Goal: Information Seeking & Learning: Learn about a topic

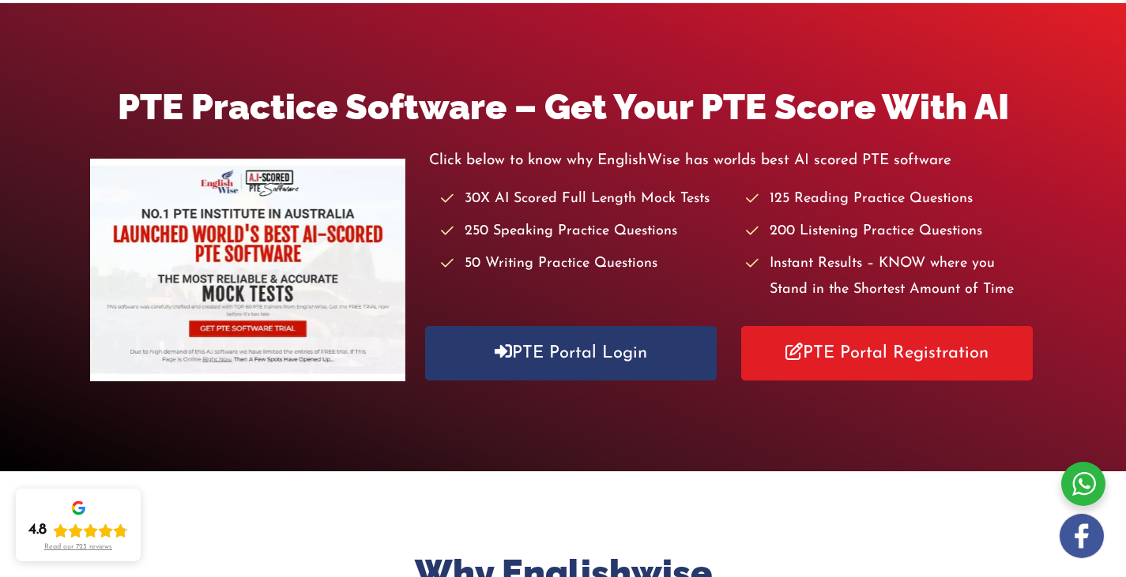
scroll to position [69, 0]
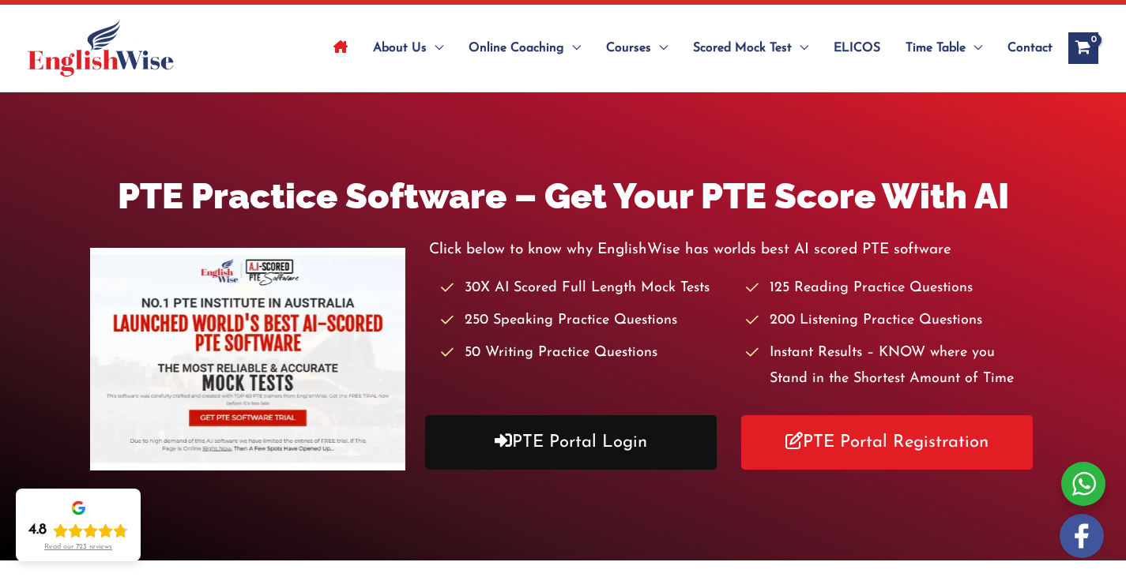
click at [591, 442] on link "PTE Portal Login" at bounding box center [571, 443] width 292 height 55
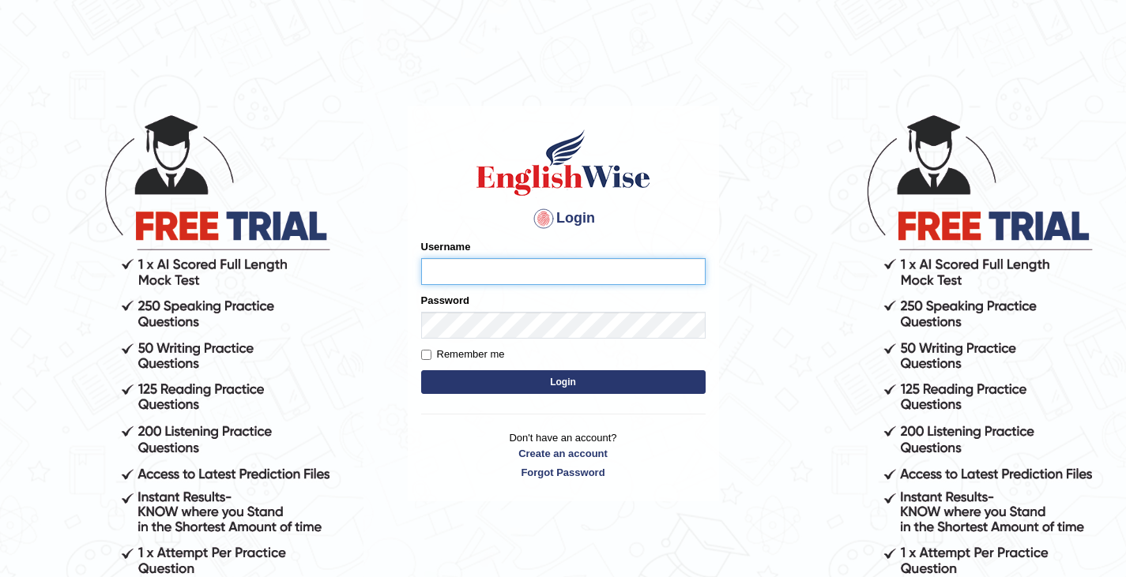
type input "rashmipoudel_parramatta"
drag, startPoint x: 799, startPoint y: 230, endPoint x: 552, endPoint y: 383, distance: 290.9
click at [552, 383] on body "Login Please fix the following errors: Username rashmipoudel_parramatta Passwor…" at bounding box center [563, 344] width 1126 height 577
click at [552, 383] on button "Login" at bounding box center [563, 383] width 284 height 24
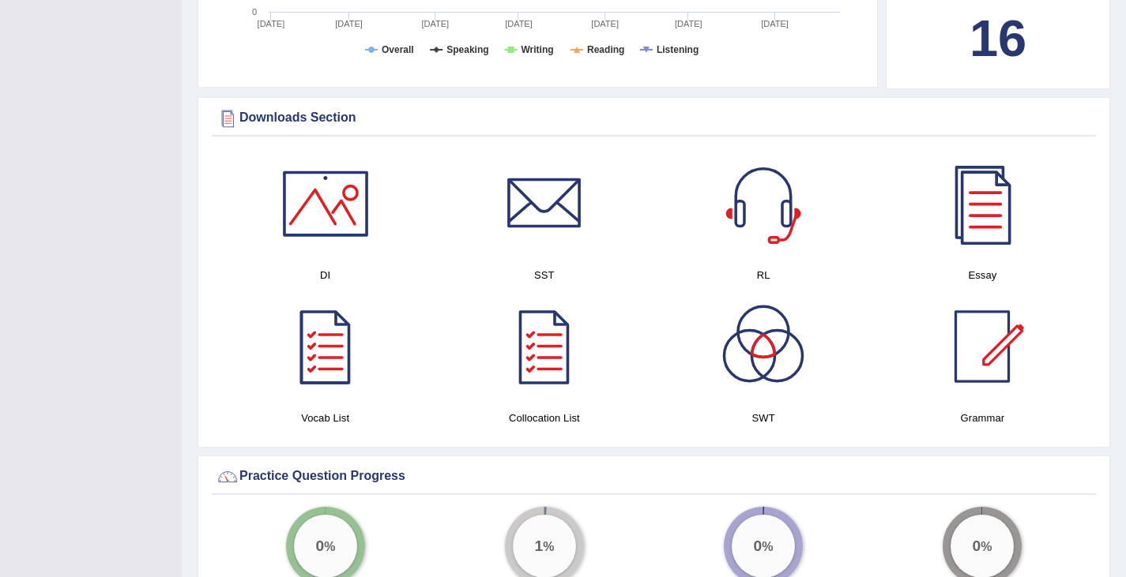
scroll to position [804, 0]
click at [313, 218] on div at bounding box center [325, 203] width 111 height 111
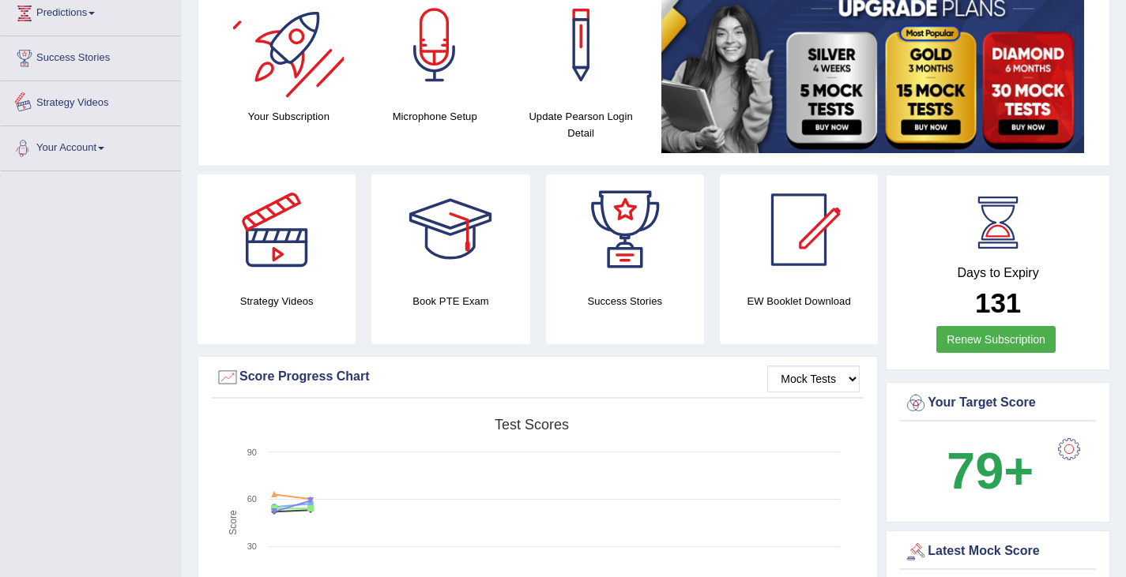
scroll to position [0, 0]
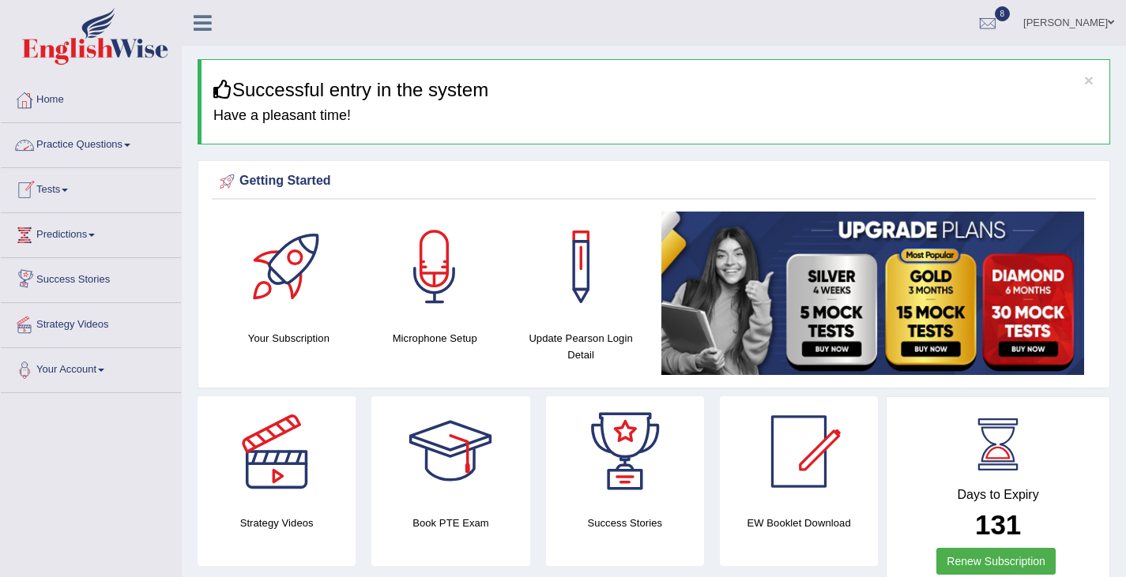
click at [91, 145] on link "Practice Questions" at bounding box center [91, 142] width 180 height 39
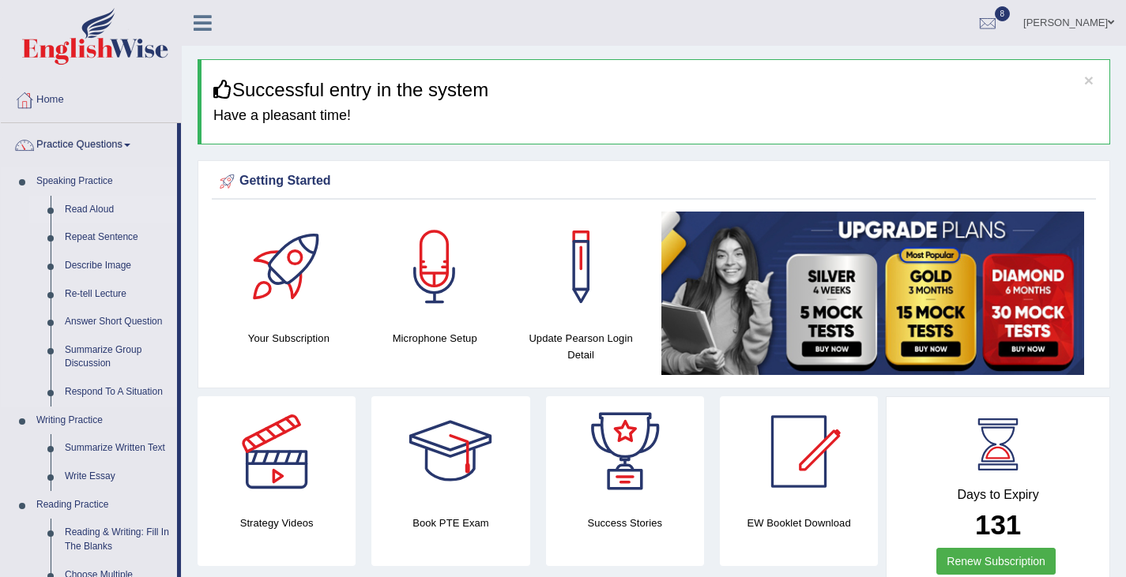
click at [100, 205] on link "Read Aloud" at bounding box center [117, 210] width 119 height 28
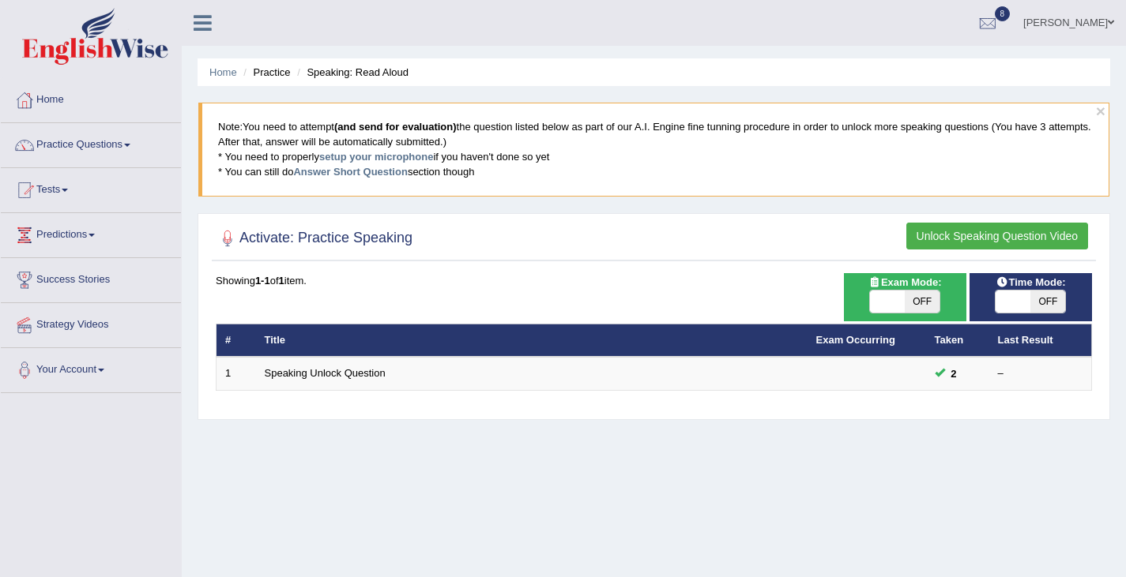
click at [1014, 298] on span at bounding box center [1012, 302] width 35 height 22
checkbox input "true"
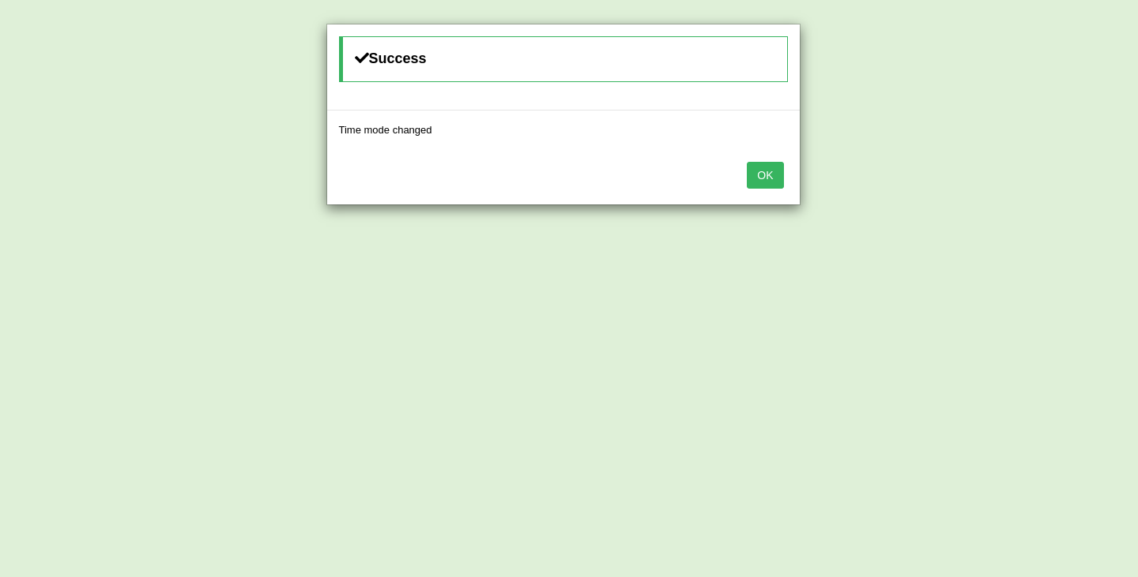
click at [766, 173] on button "OK" at bounding box center [765, 175] width 36 height 27
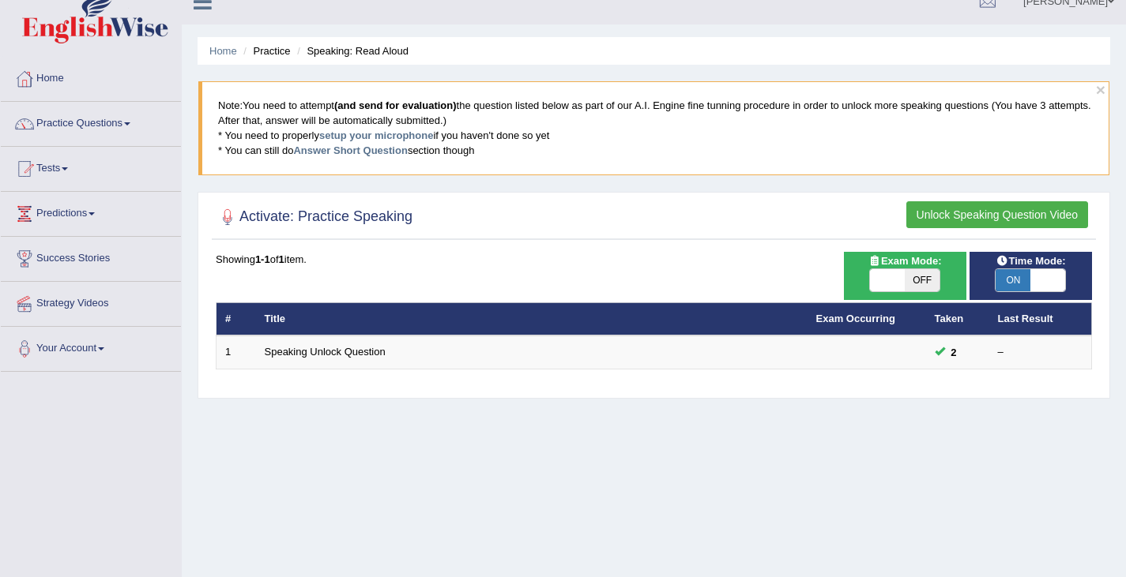
scroll to position [20, 0]
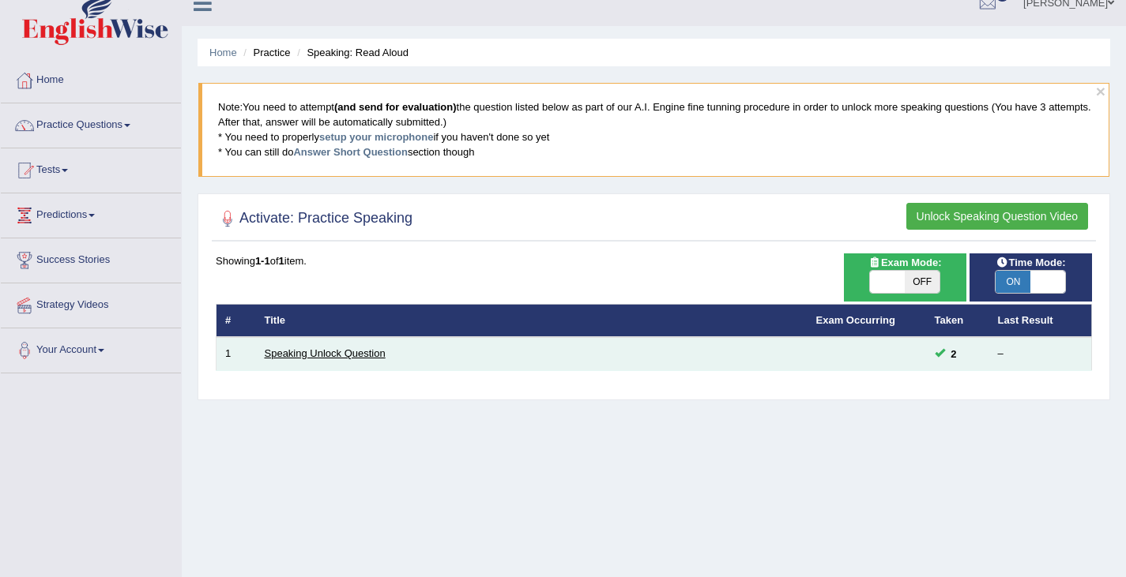
click at [366, 352] on link "Speaking Unlock Question" at bounding box center [325, 354] width 121 height 12
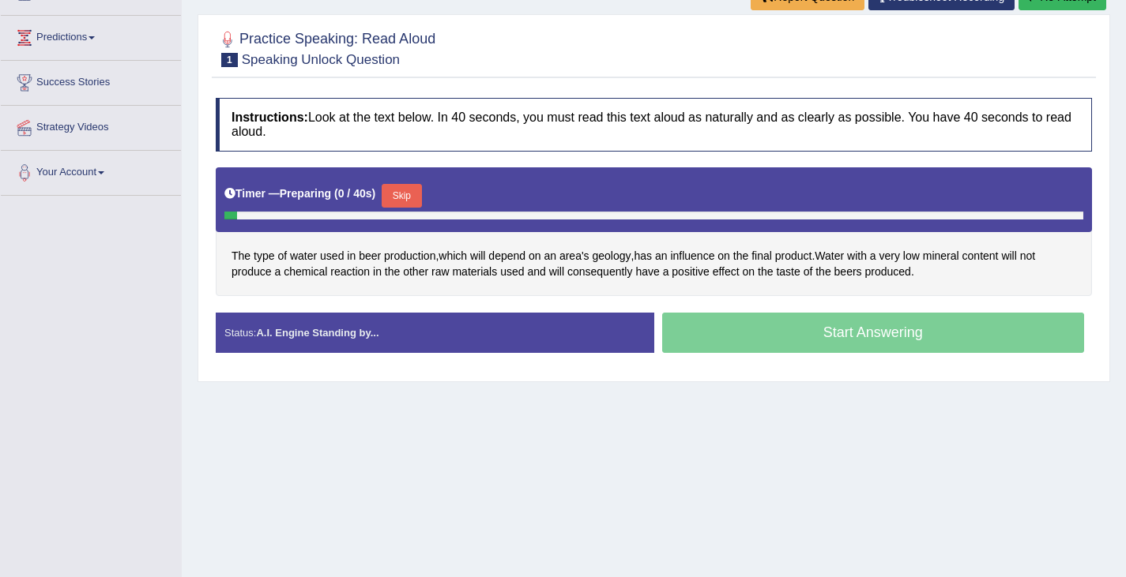
scroll to position [197, 0]
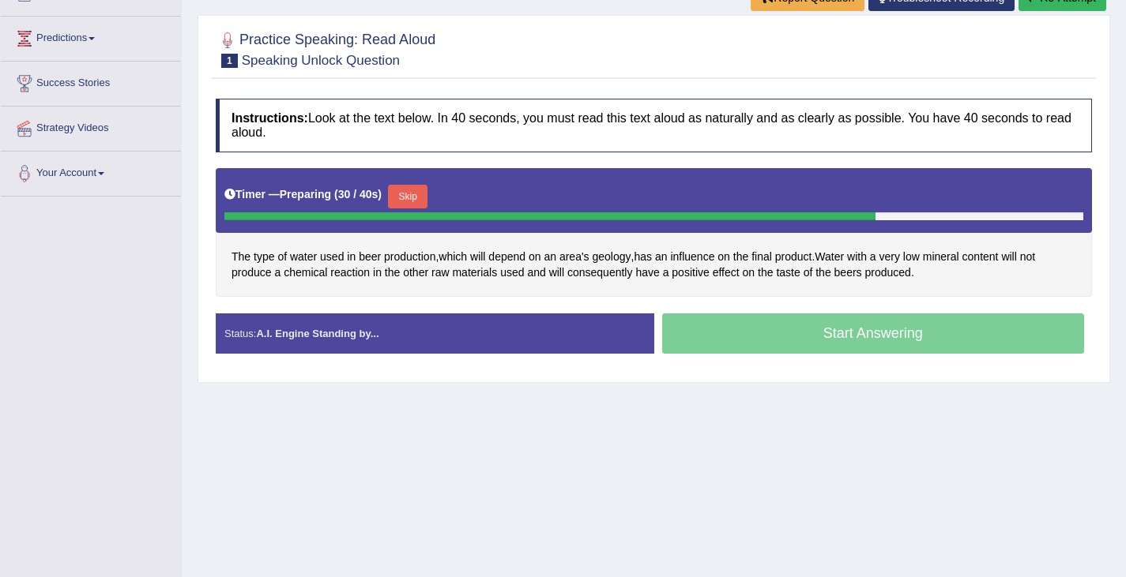
click at [758, 329] on div "Start Answering" at bounding box center [873, 336] width 438 height 44
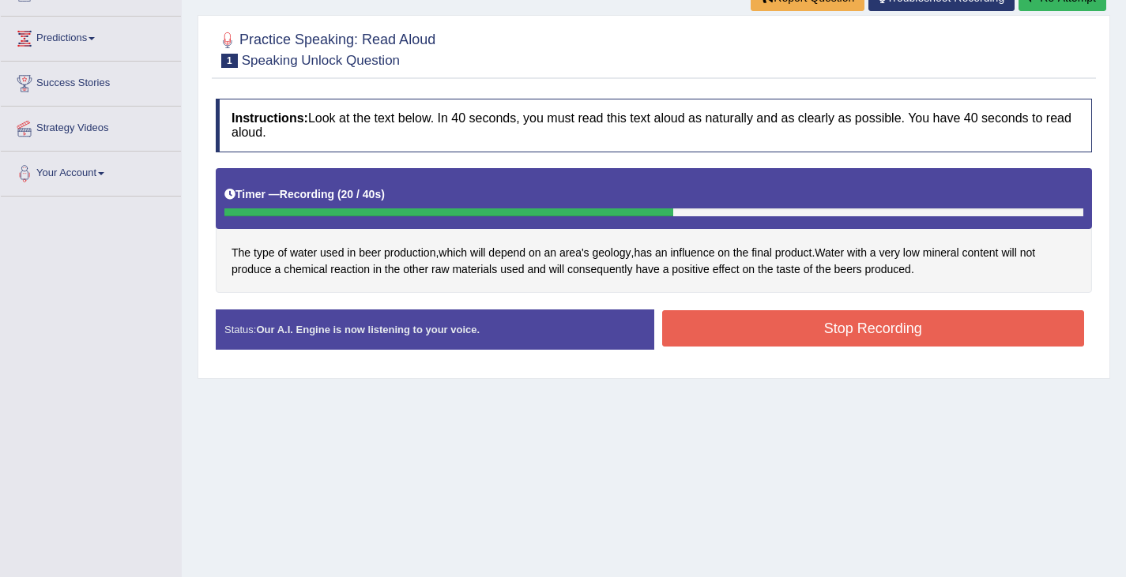
click at [768, 318] on button "Stop Recording" at bounding box center [873, 328] width 423 height 36
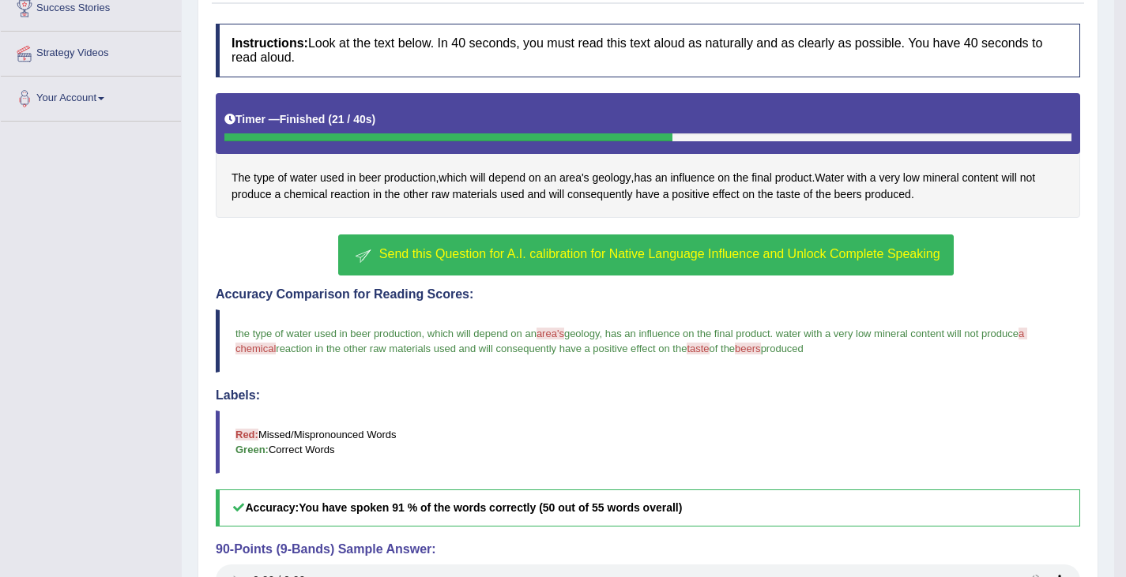
scroll to position [228, 0]
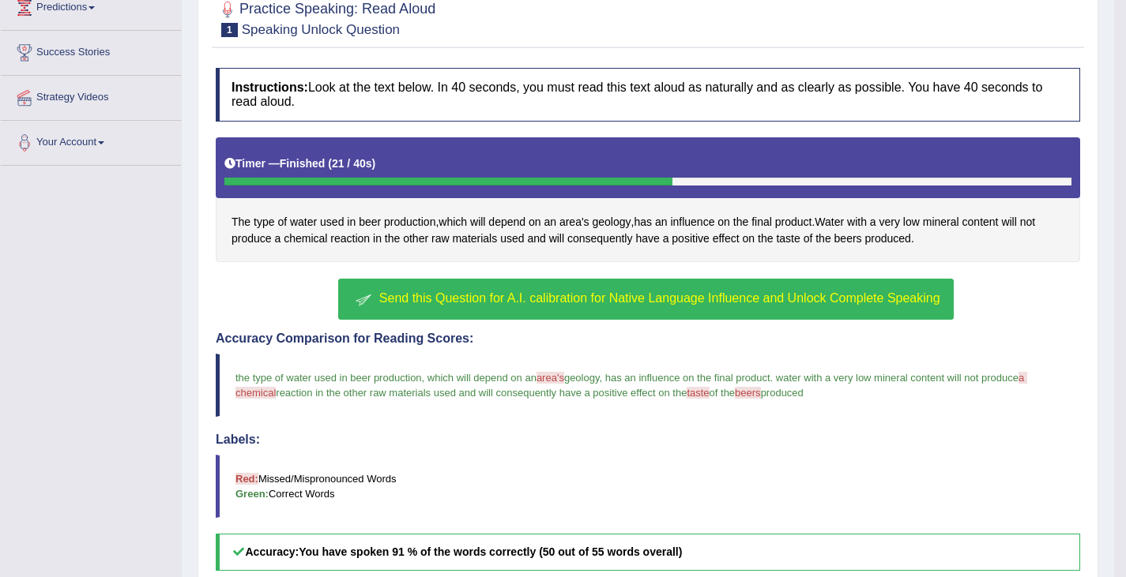
click at [460, 303] on span "Send this Question for A.I. calibration for Native Language Influence and Unloc…" at bounding box center [659, 298] width 561 height 13
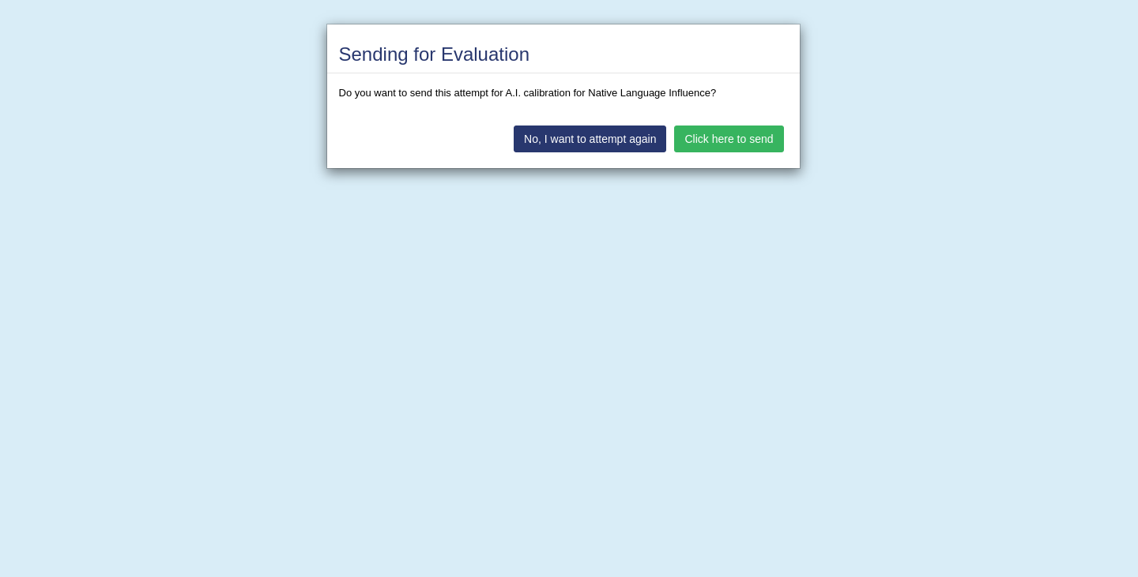
click at [722, 137] on button "Click here to send" at bounding box center [728, 139] width 109 height 27
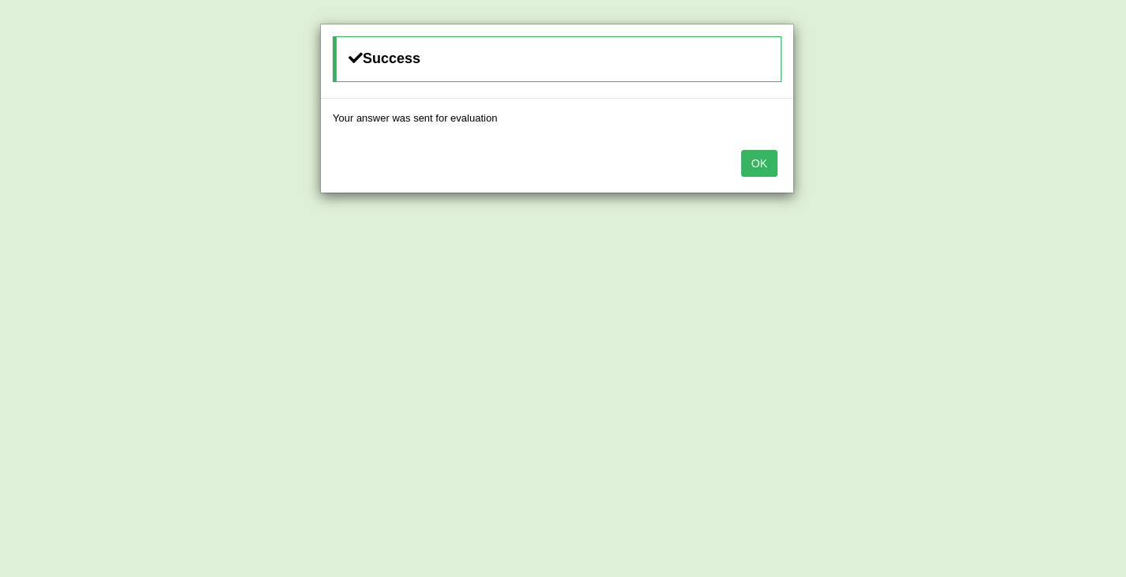
click at [766, 158] on button "OK" at bounding box center [759, 163] width 36 height 27
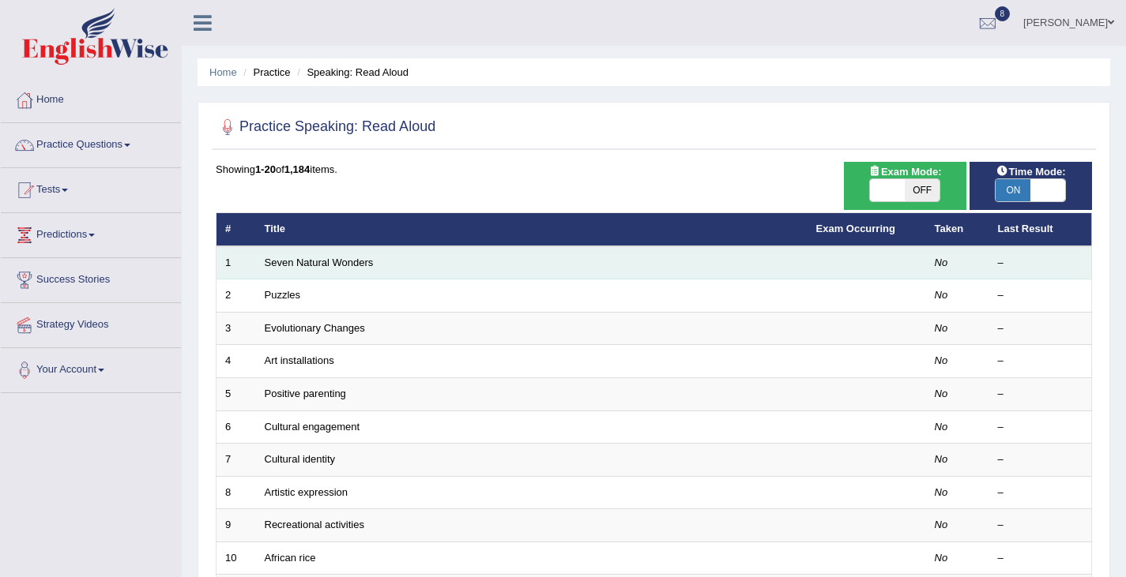
click at [351, 253] on td "Seven Natural Wonders" at bounding box center [531, 262] width 551 height 33
click at [351, 265] on link "Seven Natural Wonders" at bounding box center [319, 263] width 109 height 12
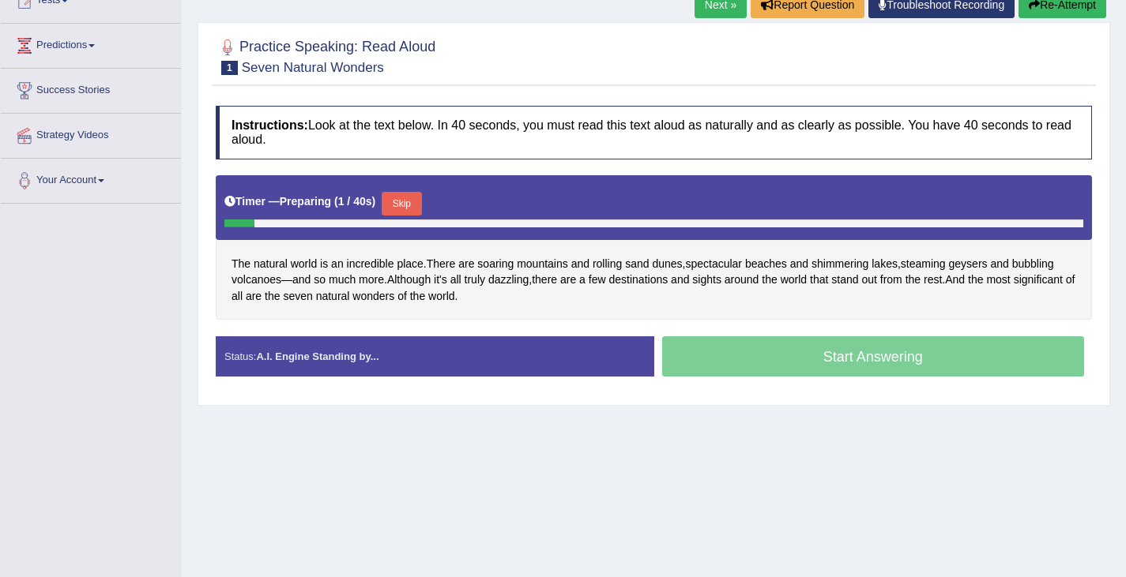
scroll to position [247, 0]
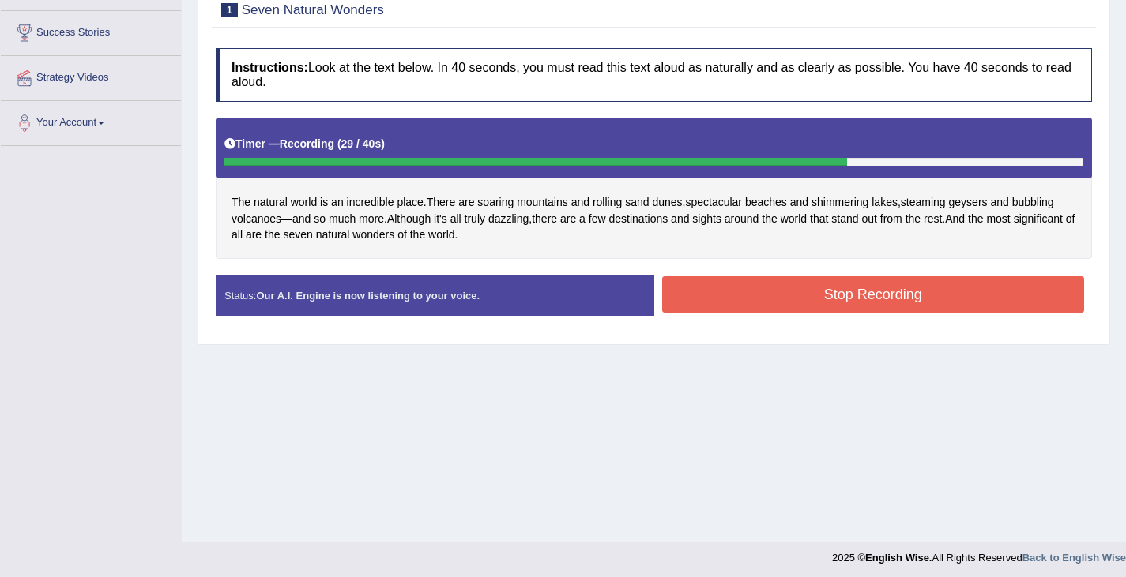
click at [846, 295] on button "Stop Recording" at bounding box center [873, 294] width 423 height 36
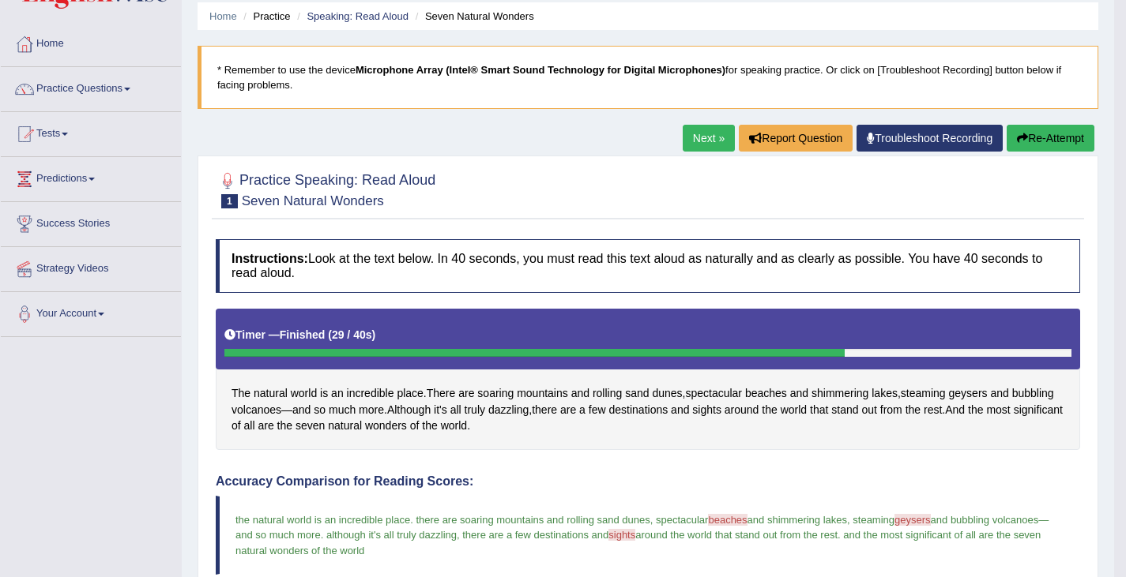
scroll to position [55, 0]
click at [690, 134] on link "Next »" at bounding box center [709, 139] width 52 height 27
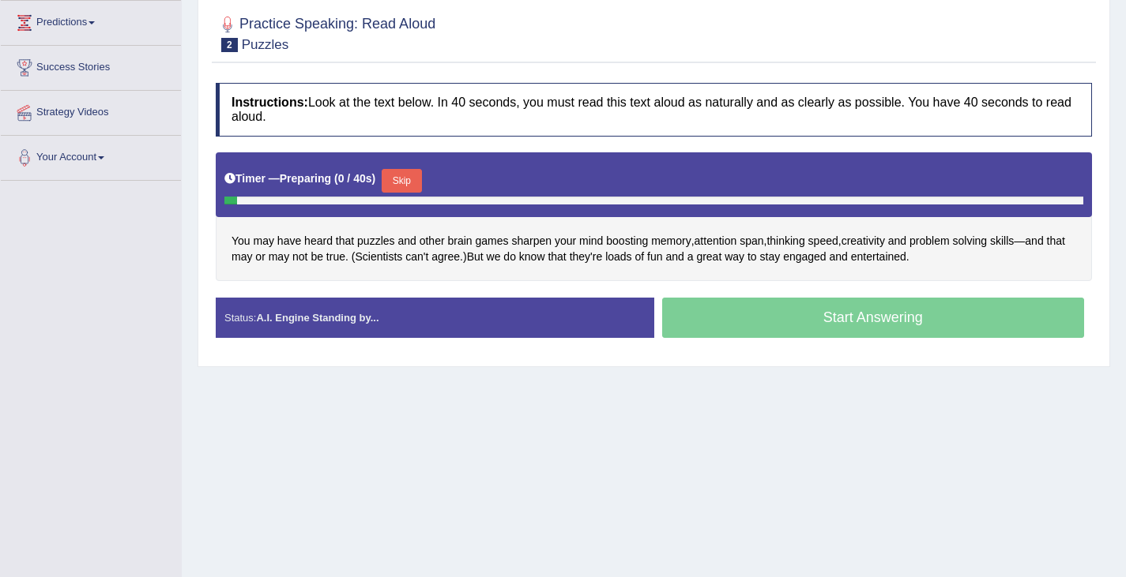
scroll to position [252, 0]
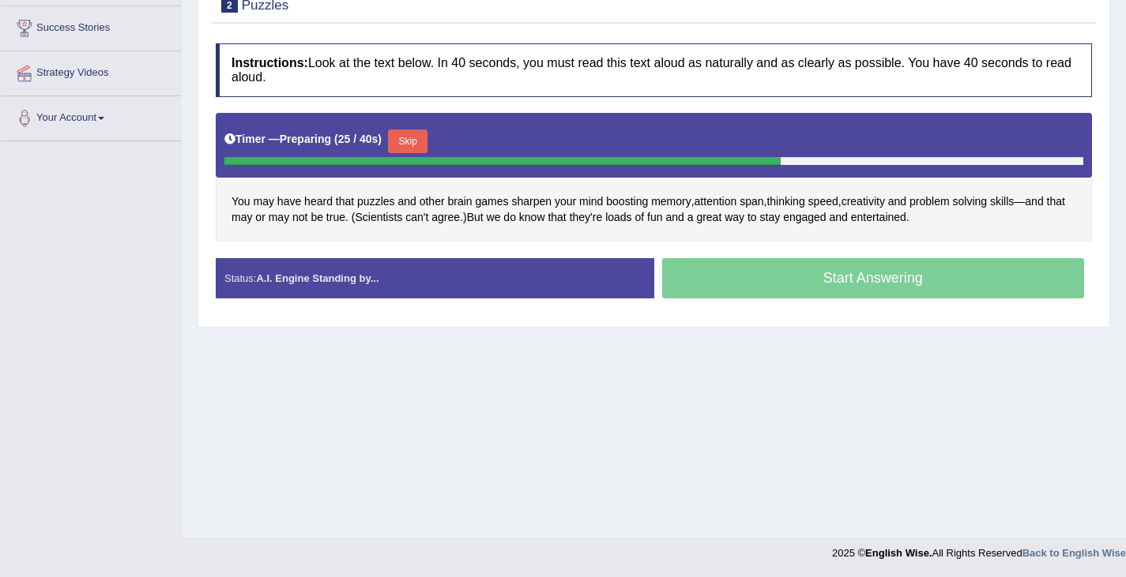
click at [815, 273] on div "Start Answering" at bounding box center [873, 280] width 438 height 44
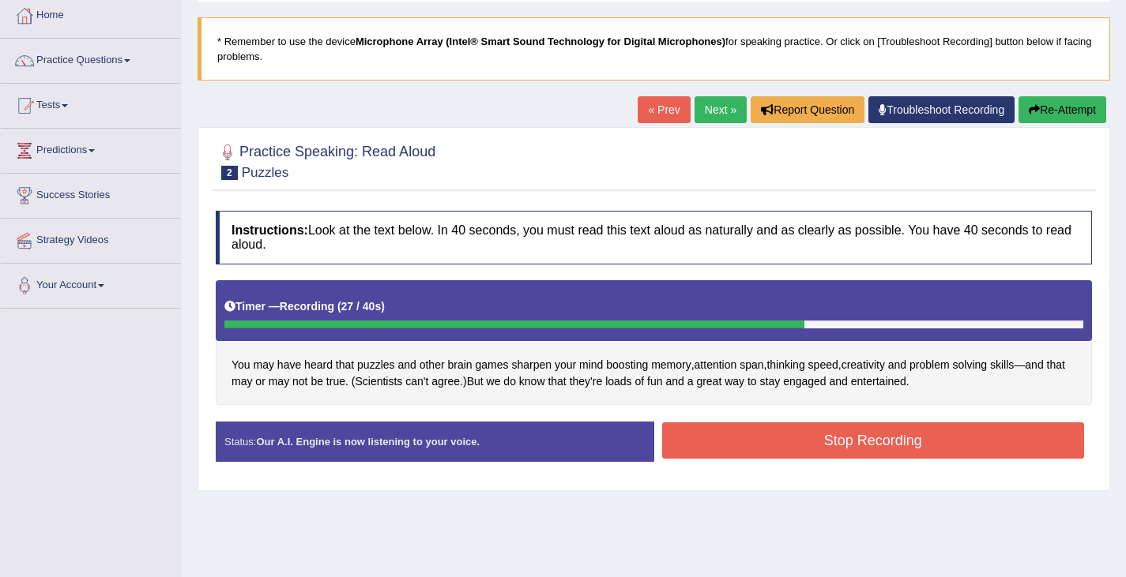
scroll to position [84, 0]
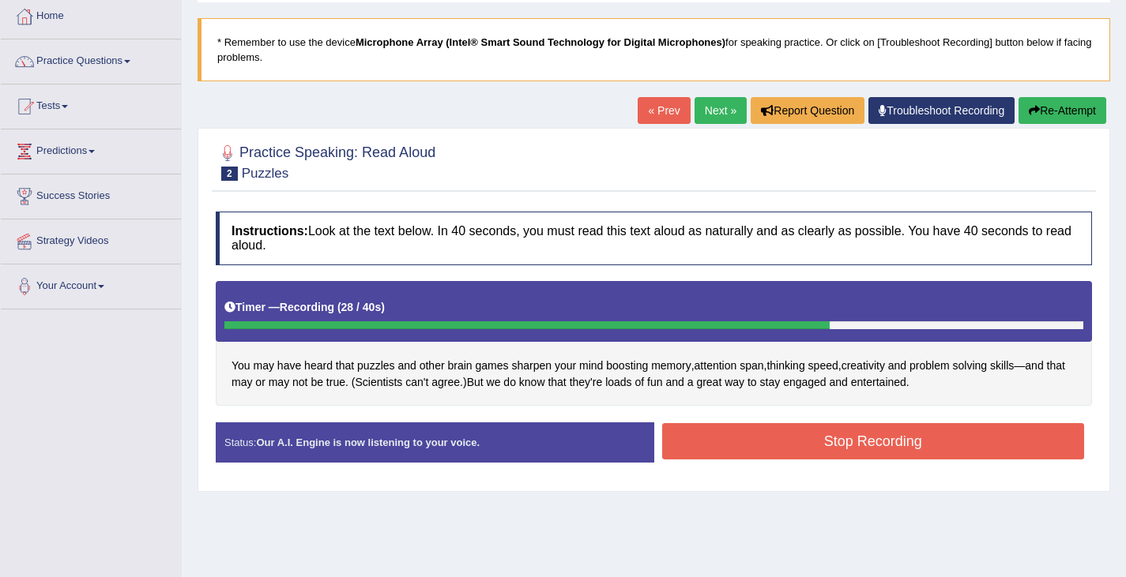
click at [1065, 109] on button "Re-Attempt" at bounding box center [1062, 110] width 88 height 27
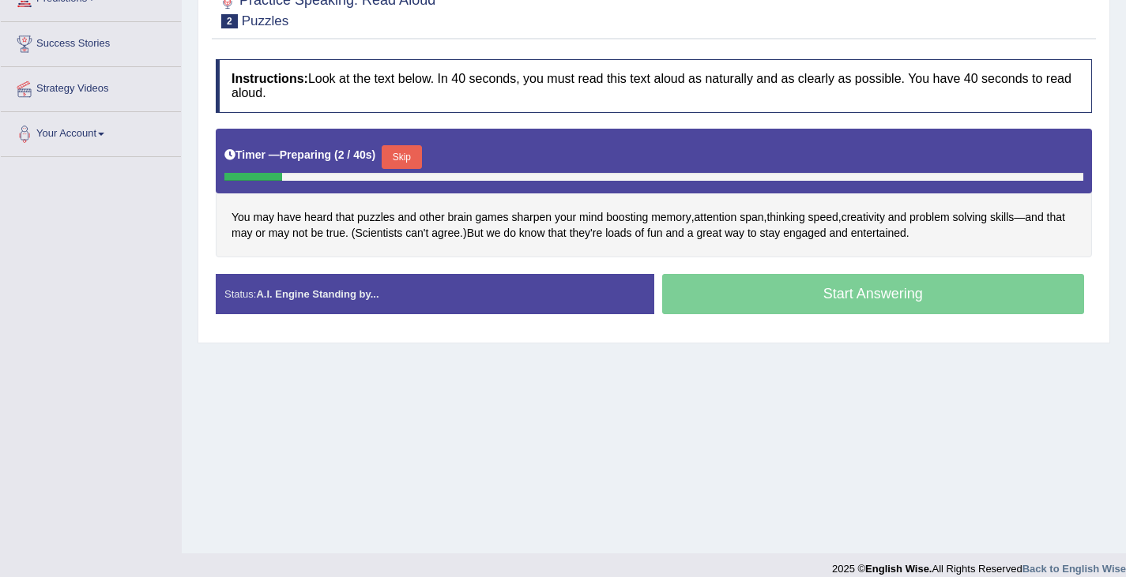
click at [845, 292] on div "Start Answering" at bounding box center [873, 296] width 438 height 44
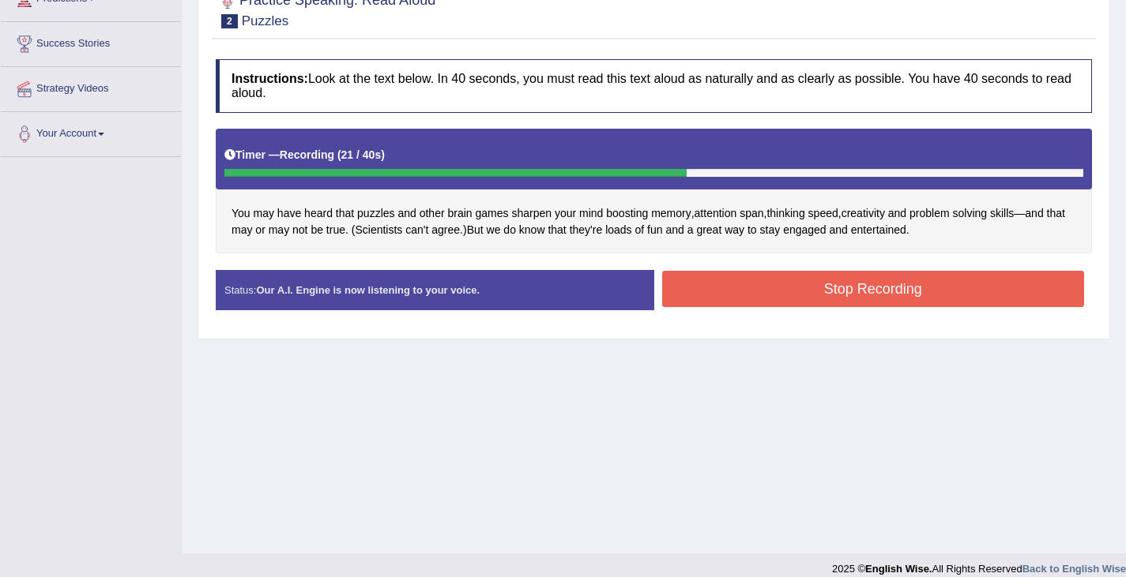
click at [845, 292] on button "Stop Recording" at bounding box center [873, 289] width 423 height 36
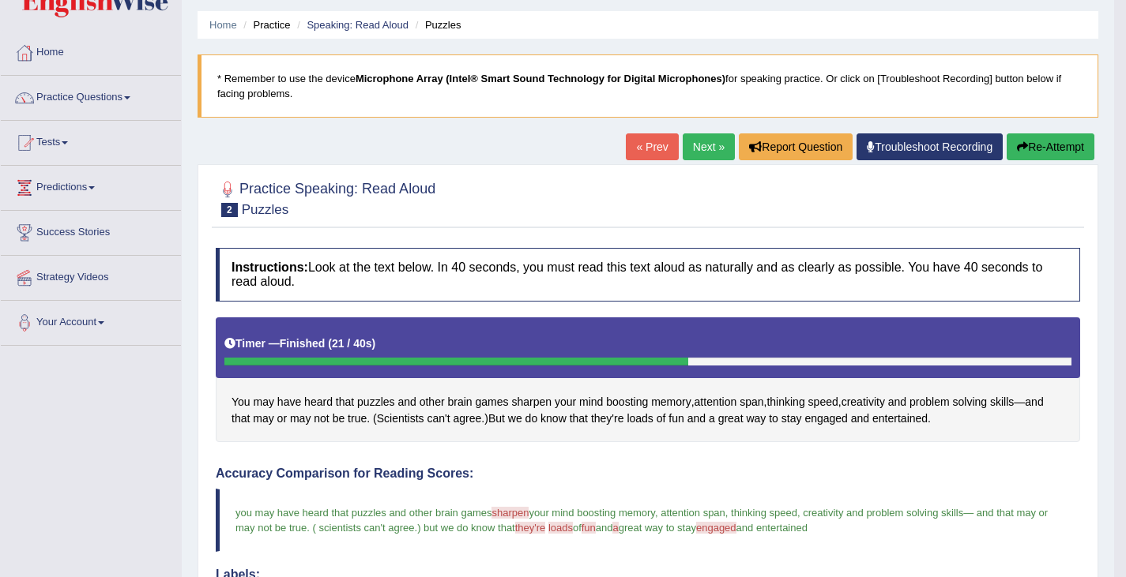
scroll to position [45, 0]
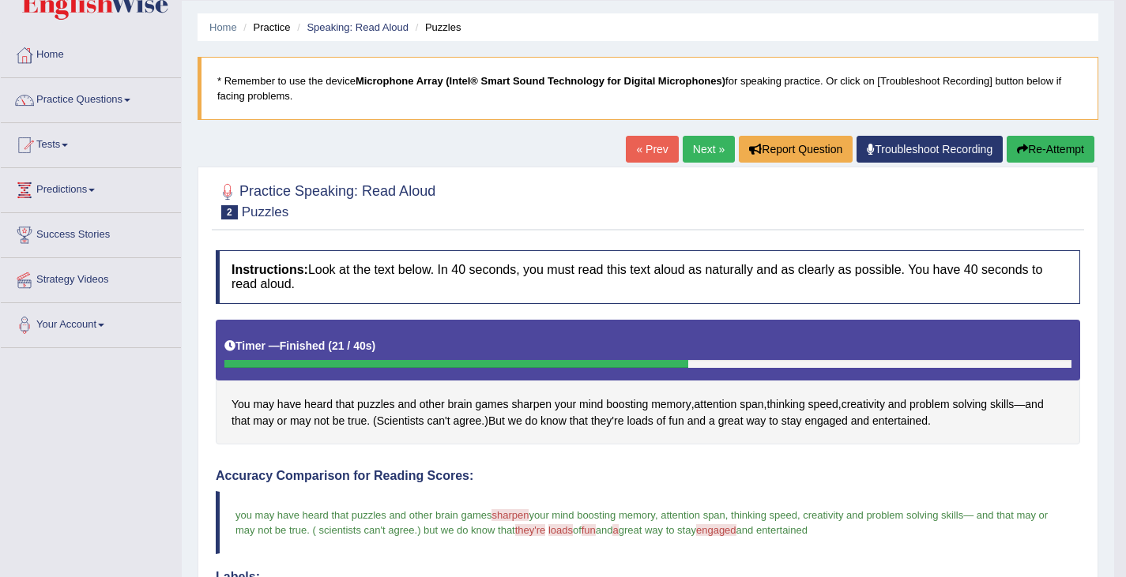
click at [698, 145] on link "Next »" at bounding box center [709, 149] width 52 height 27
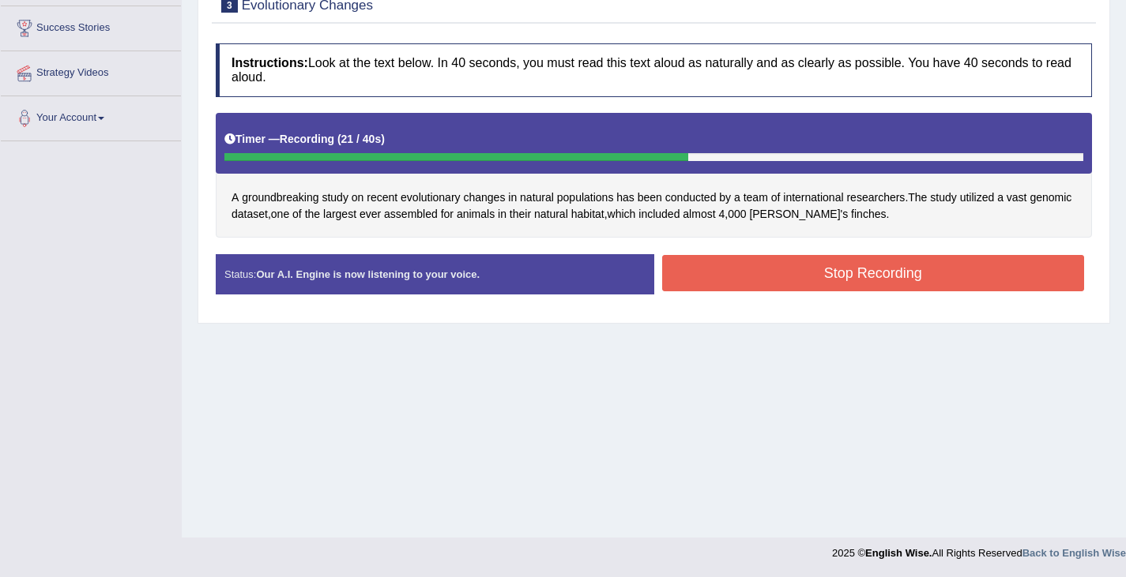
click at [865, 265] on button "Stop Recording" at bounding box center [873, 273] width 423 height 36
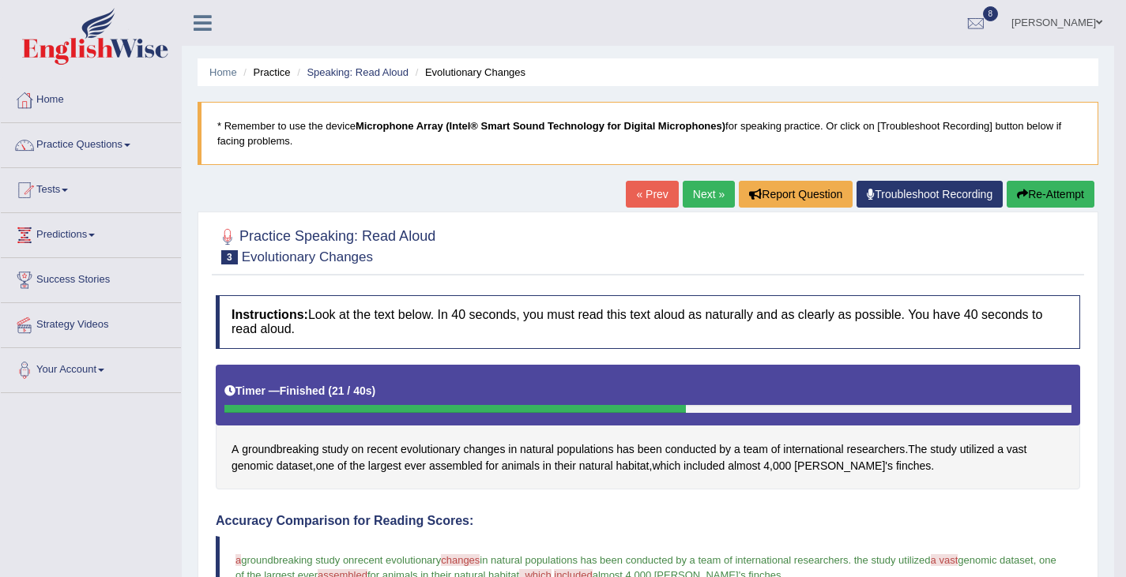
click at [690, 189] on link "Next »" at bounding box center [709, 194] width 52 height 27
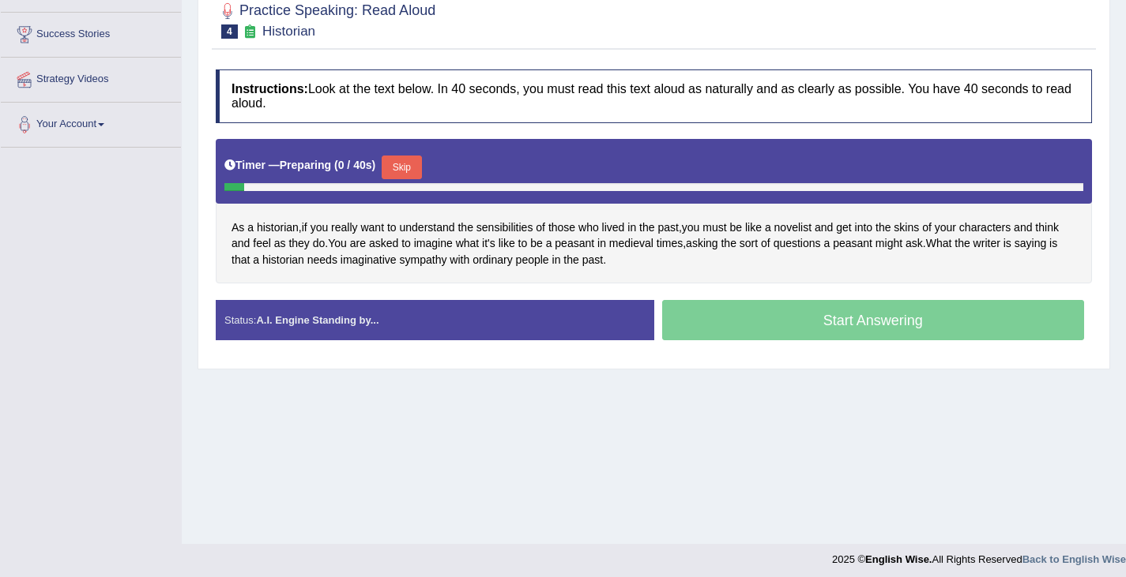
scroll to position [252, 0]
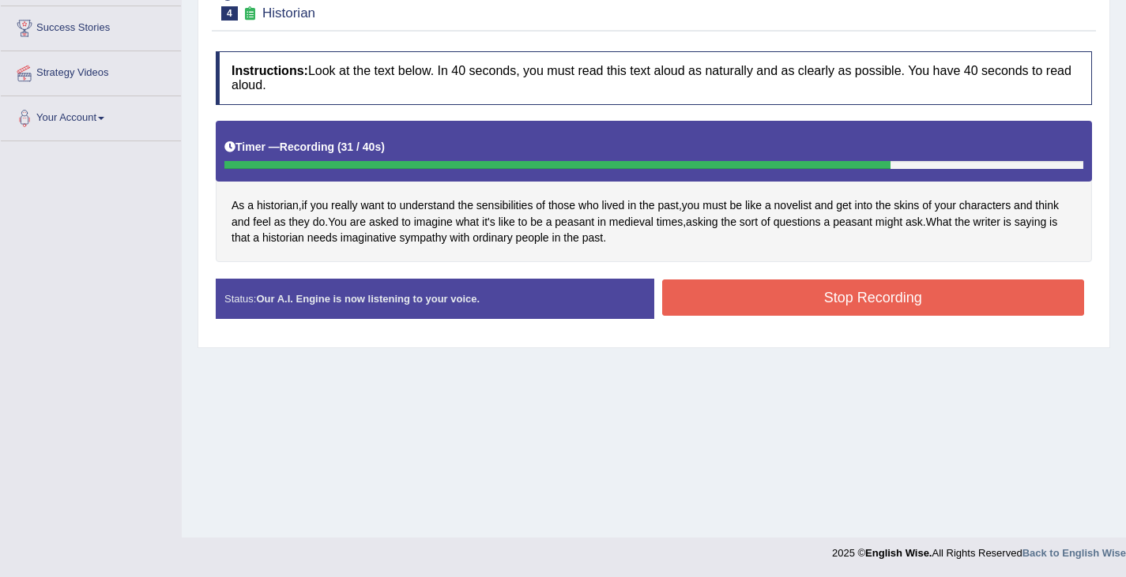
click at [856, 296] on button "Stop Recording" at bounding box center [873, 298] width 423 height 36
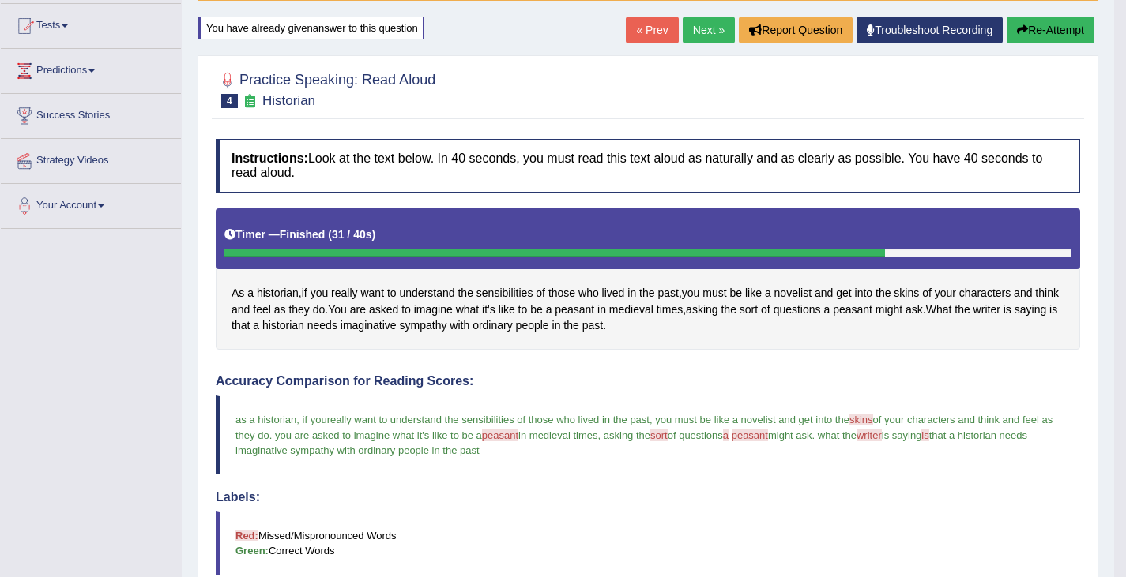
scroll to position [0, 0]
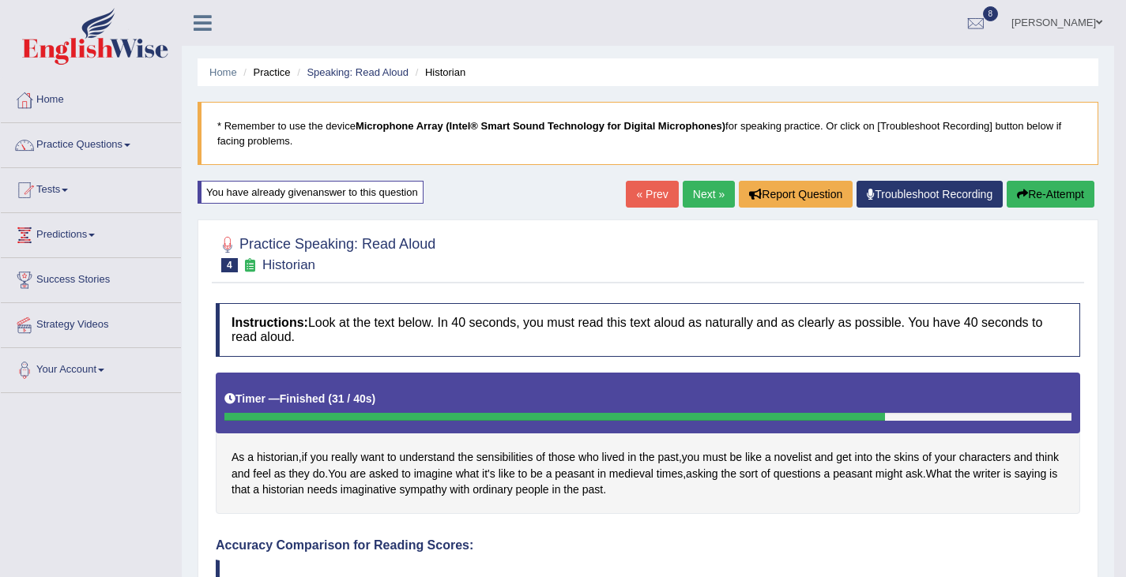
click at [702, 190] on link "Next »" at bounding box center [709, 194] width 52 height 27
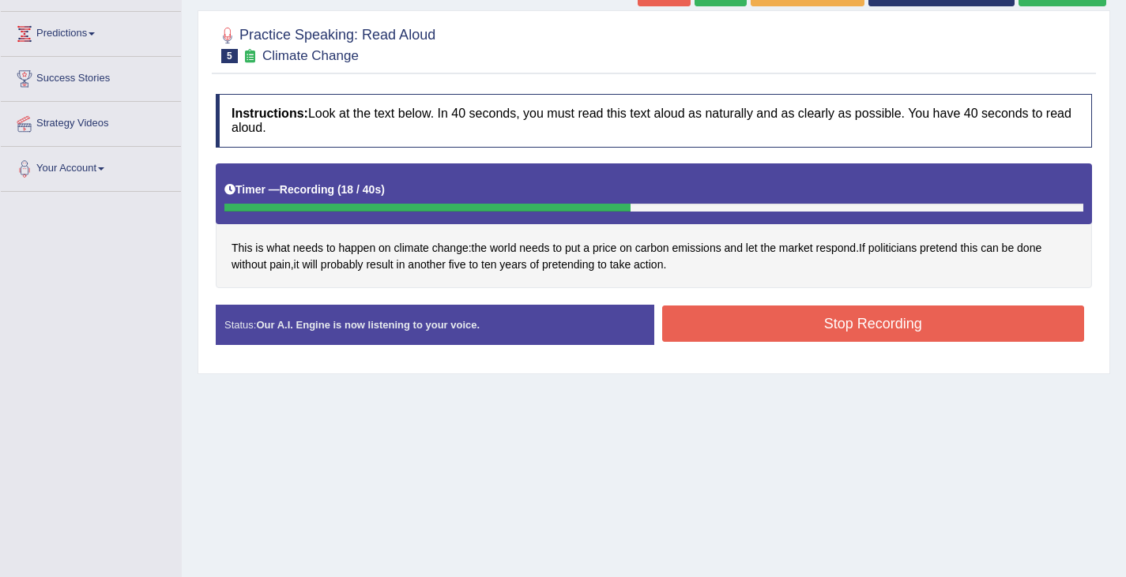
click at [856, 319] on button "Stop Recording" at bounding box center [873, 324] width 423 height 36
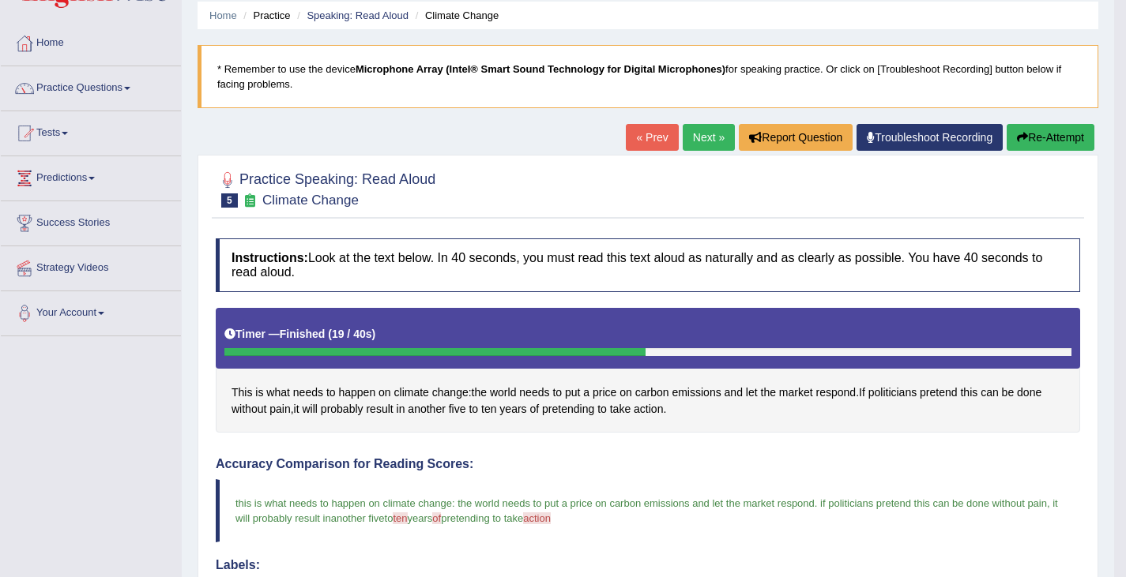
scroll to position [56, 0]
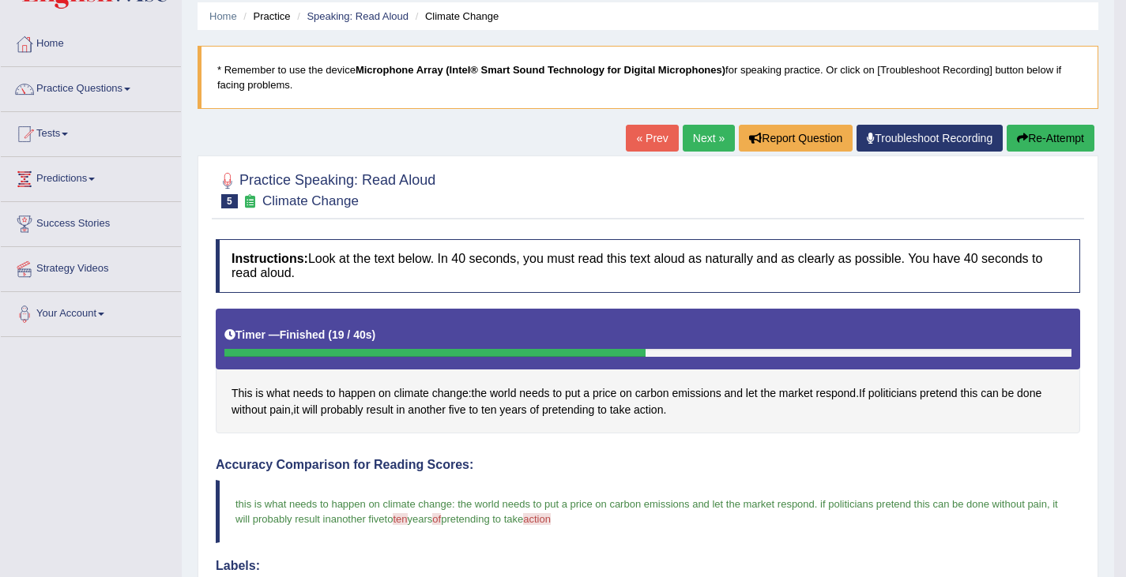
click at [694, 136] on link "Next »" at bounding box center [709, 138] width 52 height 27
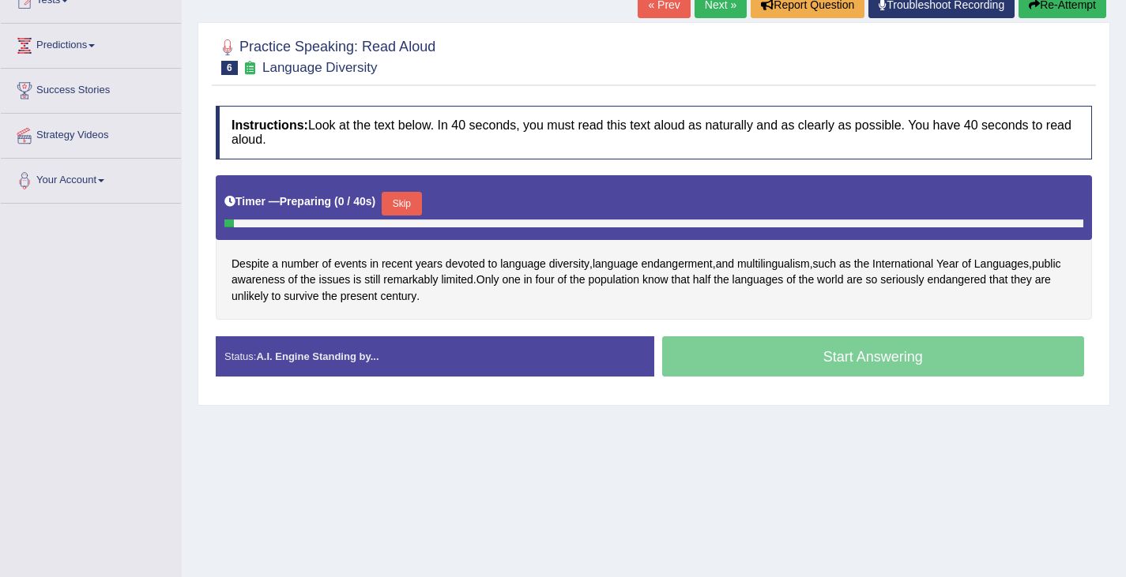
scroll to position [252, 0]
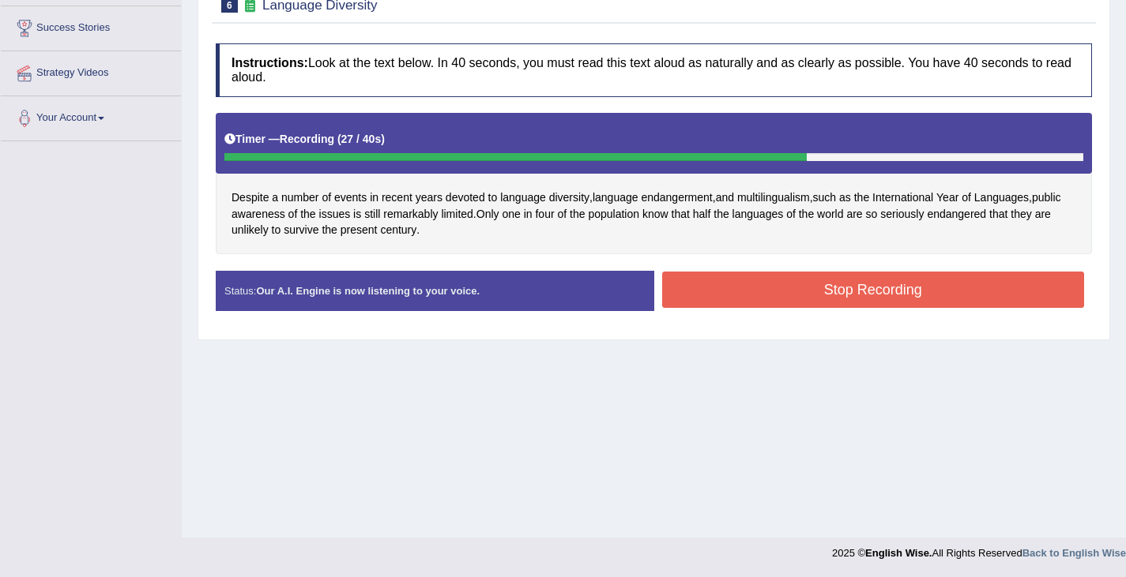
click at [873, 293] on button "Stop Recording" at bounding box center [873, 290] width 423 height 36
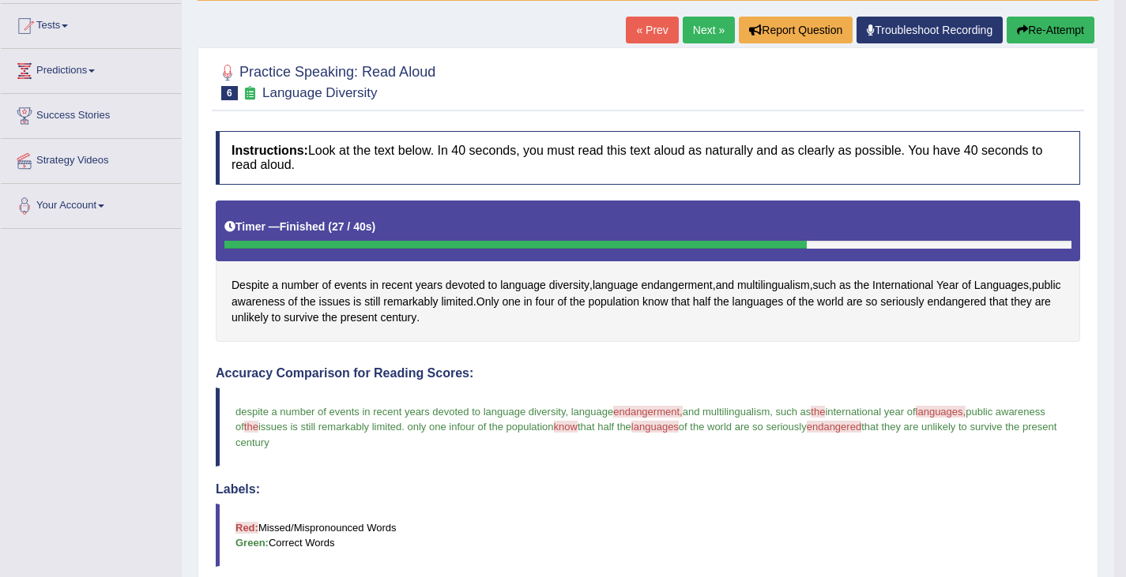
scroll to position [161, 0]
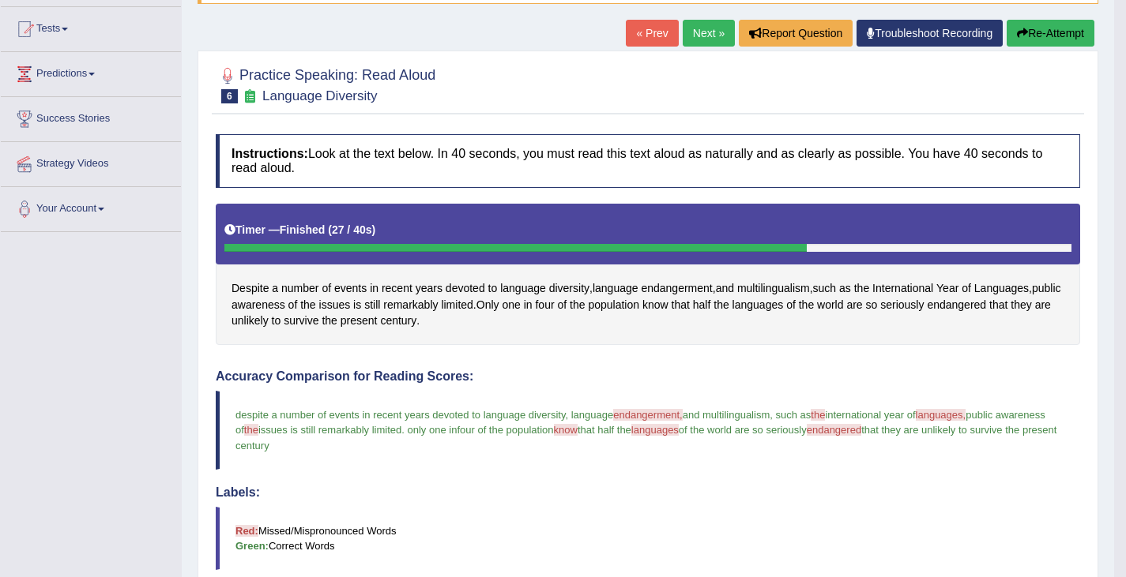
click at [711, 27] on link "Next »" at bounding box center [709, 33] width 52 height 27
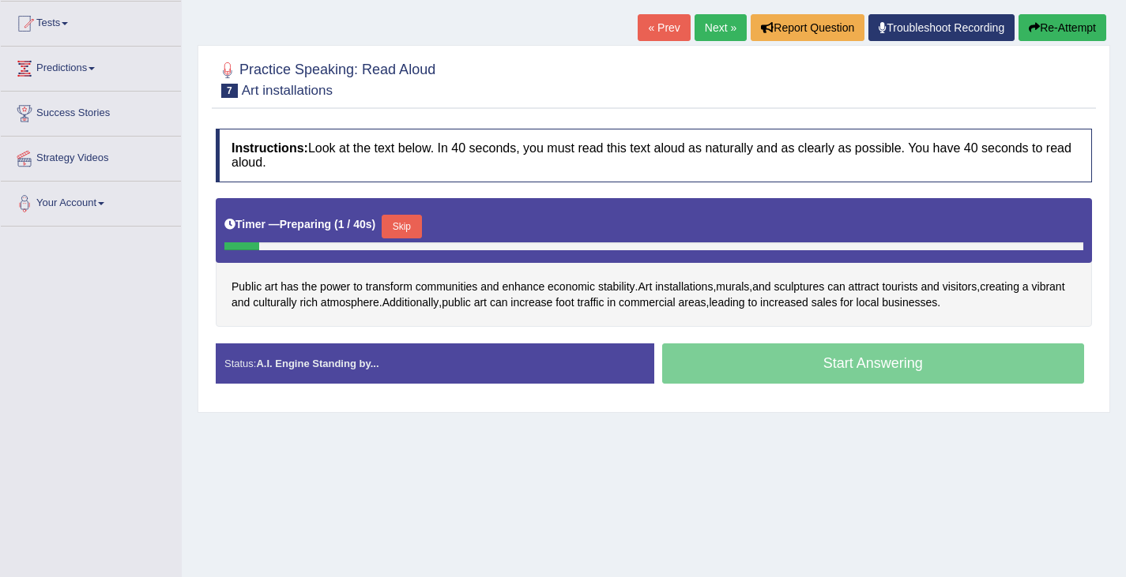
scroll to position [167, 0]
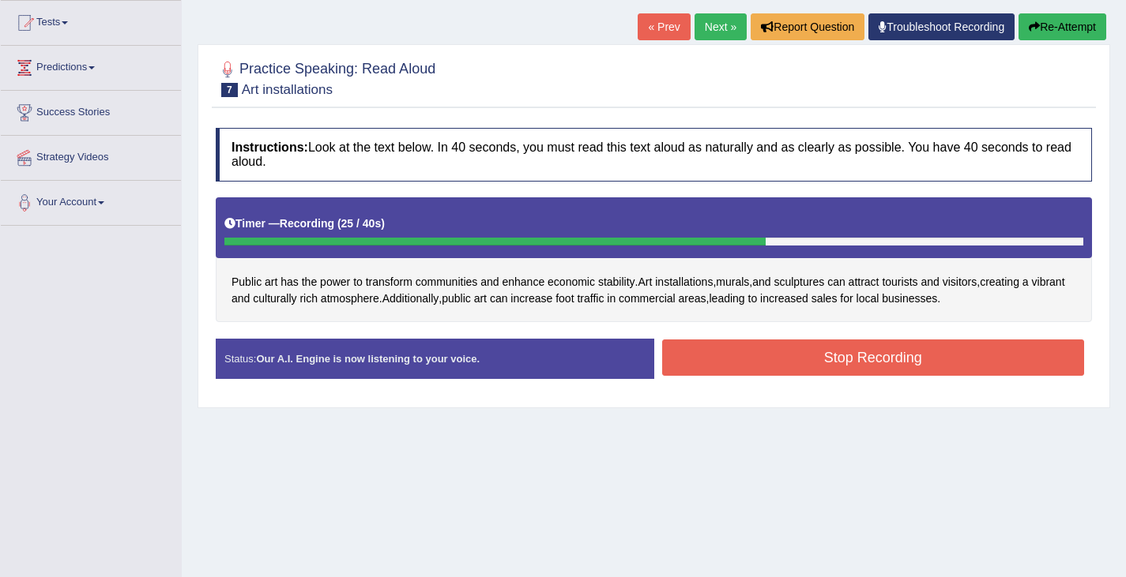
click at [846, 367] on button "Stop Recording" at bounding box center [873, 358] width 423 height 36
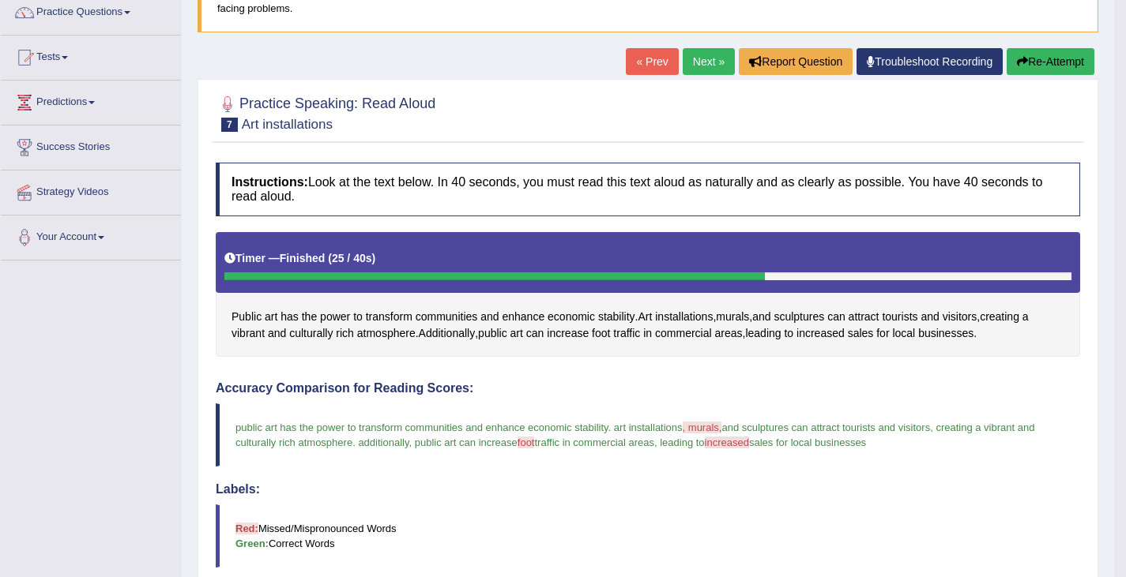
scroll to position [132, 0]
click at [1040, 67] on button "Re-Attempt" at bounding box center [1050, 62] width 88 height 27
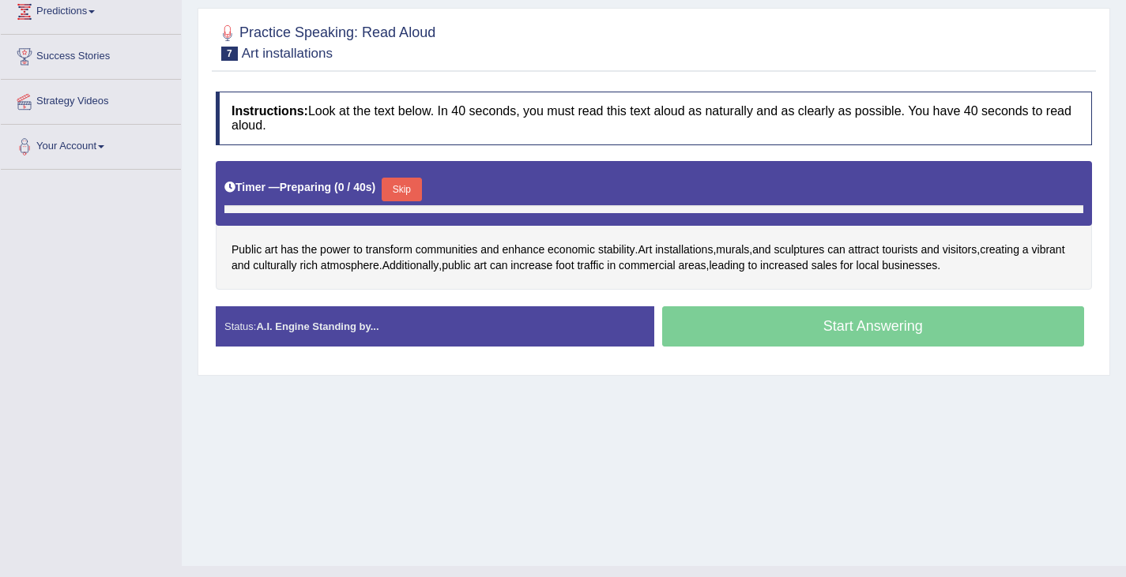
scroll to position [240, 0]
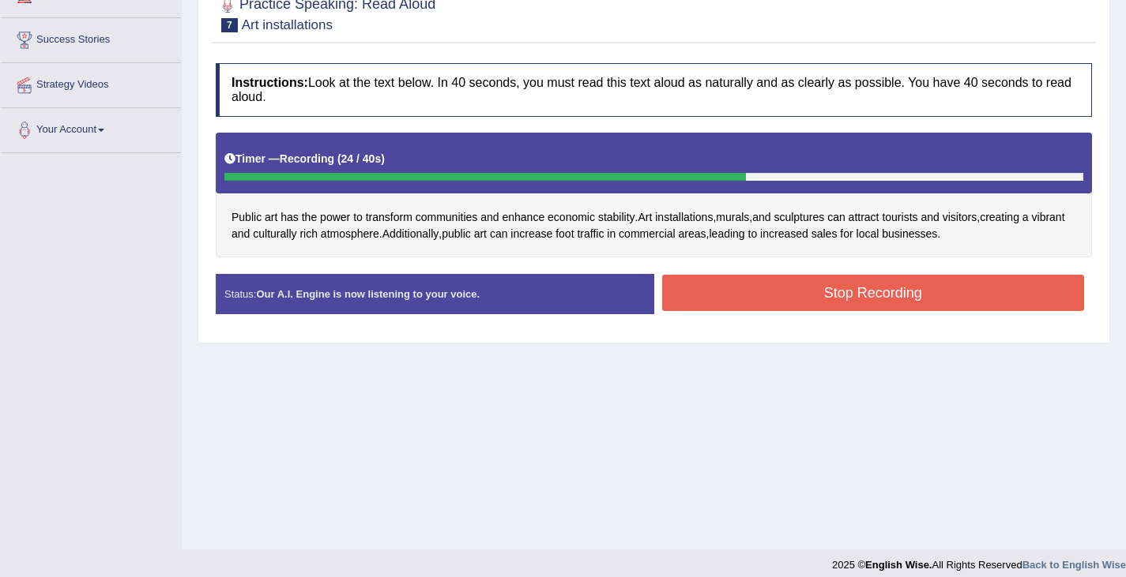
click at [890, 303] on button "Stop Recording" at bounding box center [873, 293] width 423 height 36
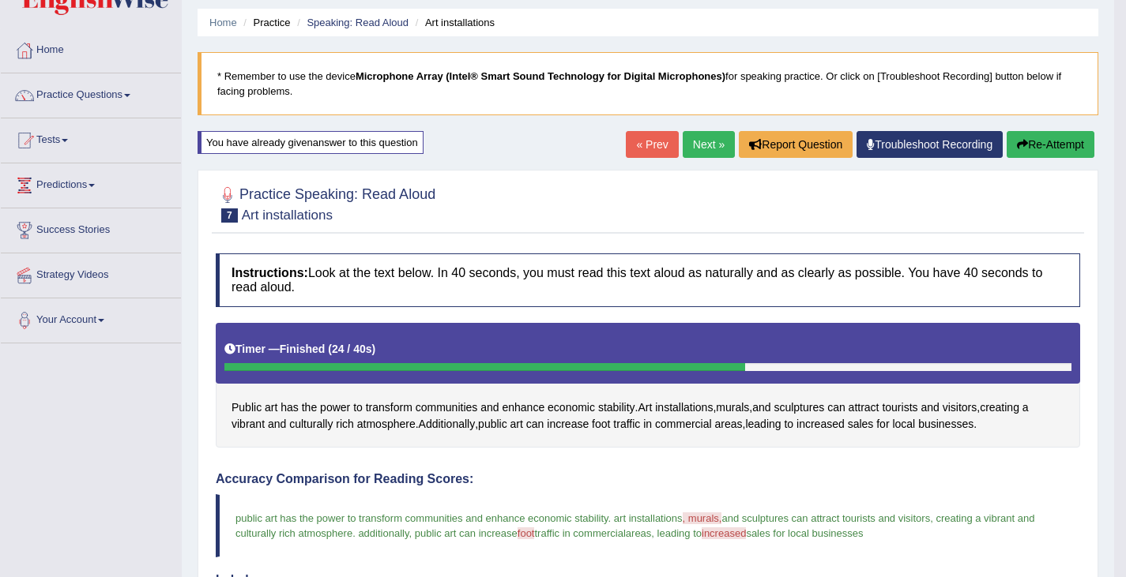
scroll to position [39, 0]
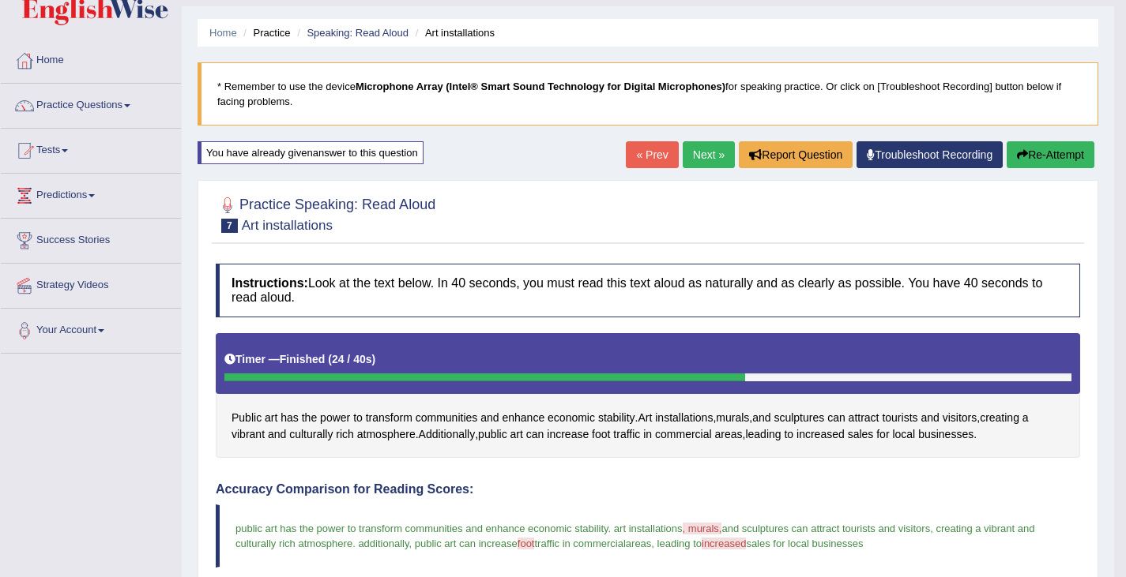
click at [1036, 156] on button "Re-Attempt" at bounding box center [1050, 154] width 88 height 27
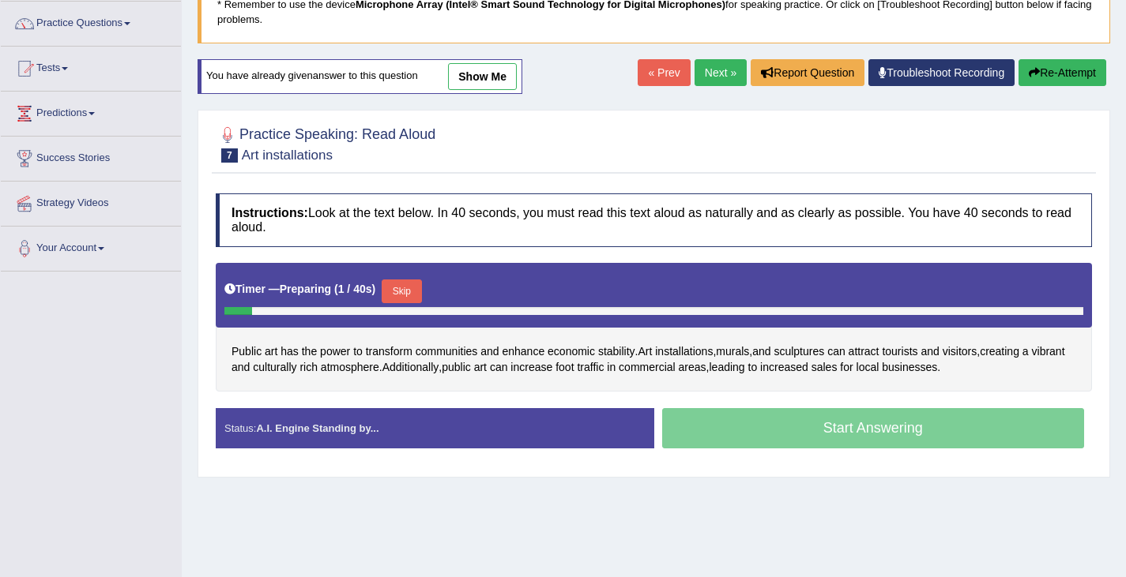
scroll to position [233, 0]
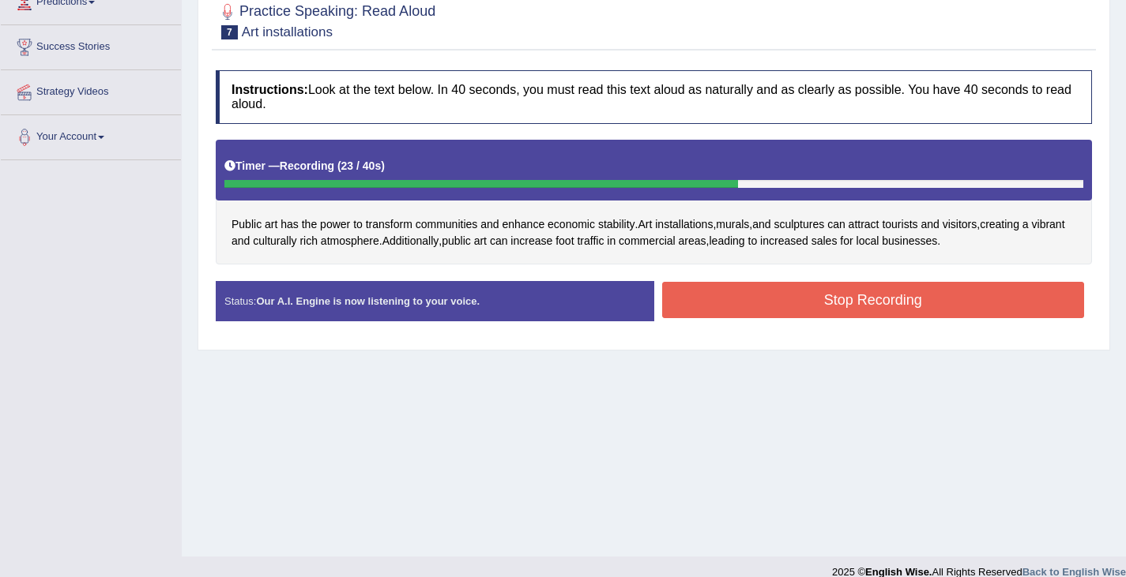
click at [902, 303] on button "Stop Recording" at bounding box center [873, 300] width 423 height 36
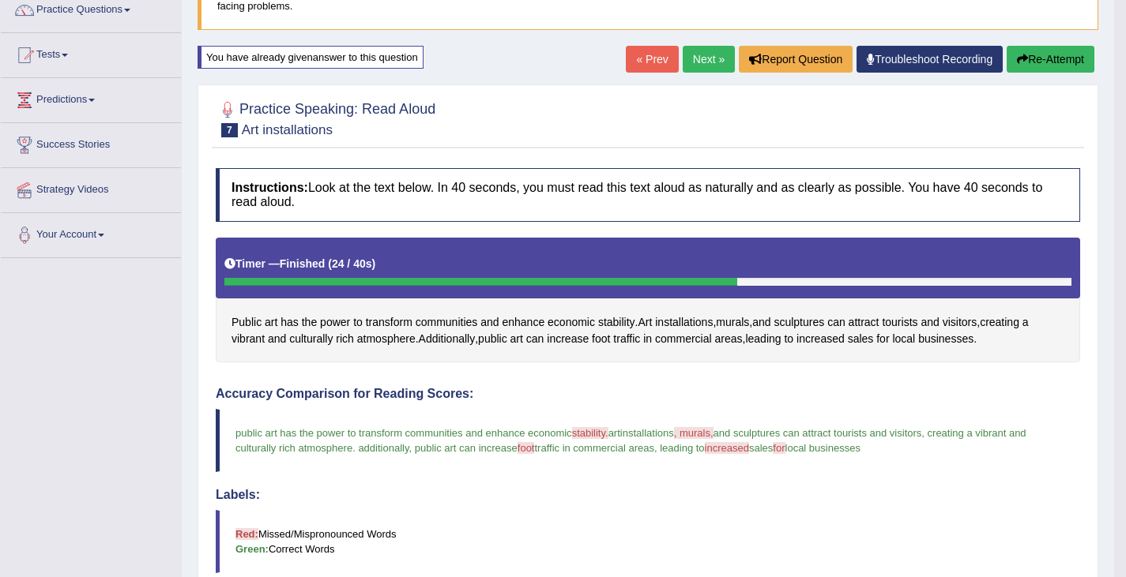
scroll to position [0, 0]
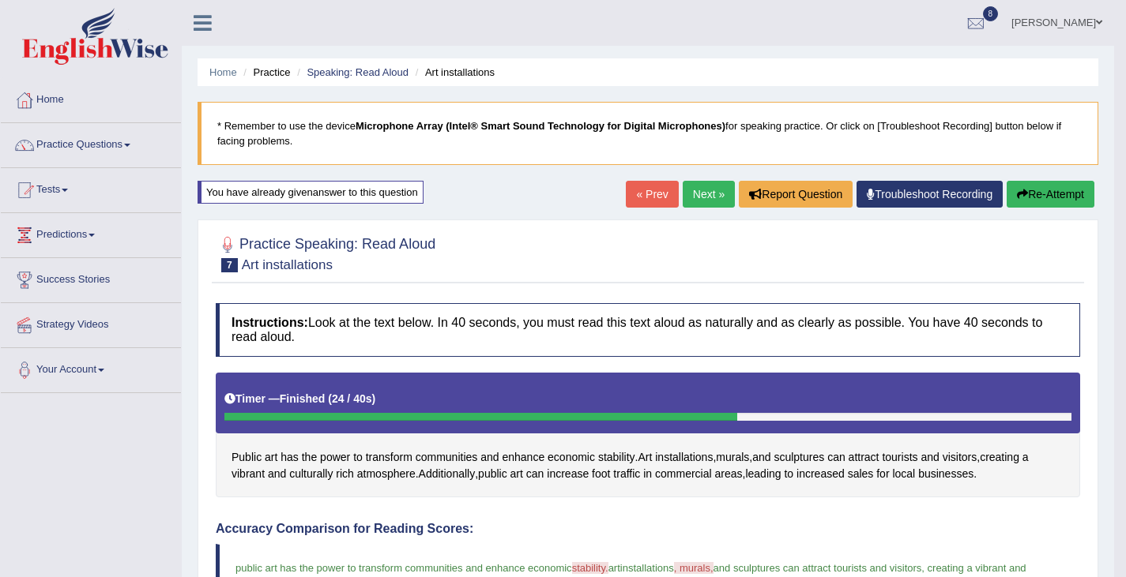
click at [1050, 186] on button "Re-Attempt" at bounding box center [1050, 194] width 88 height 27
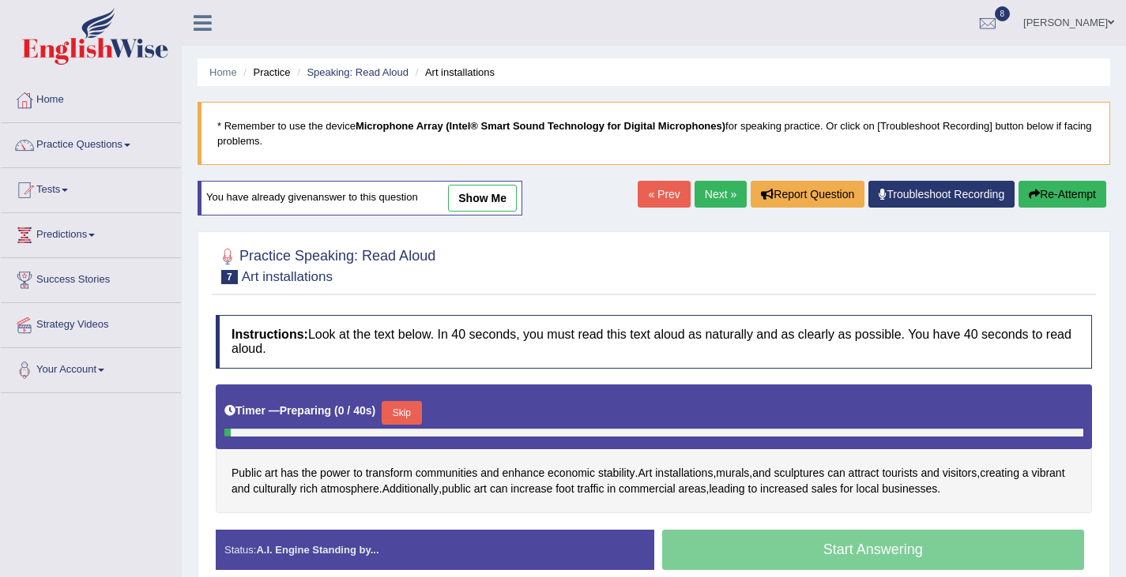
click at [719, 187] on link "Next »" at bounding box center [720, 194] width 52 height 27
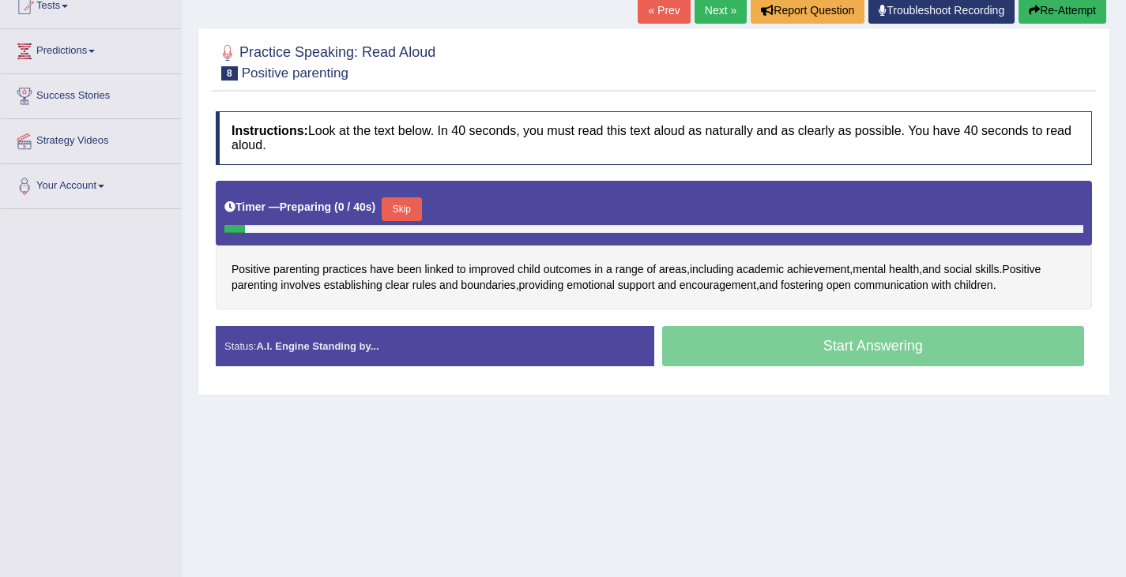
scroll to position [198, 0]
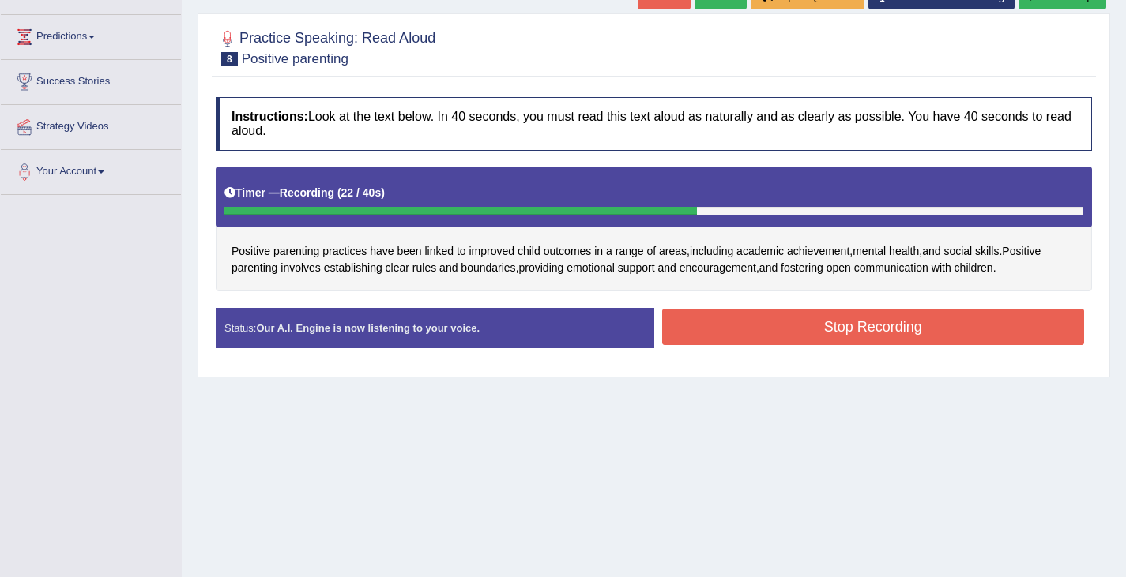
click at [887, 333] on button "Stop Recording" at bounding box center [873, 327] width 423 height 36
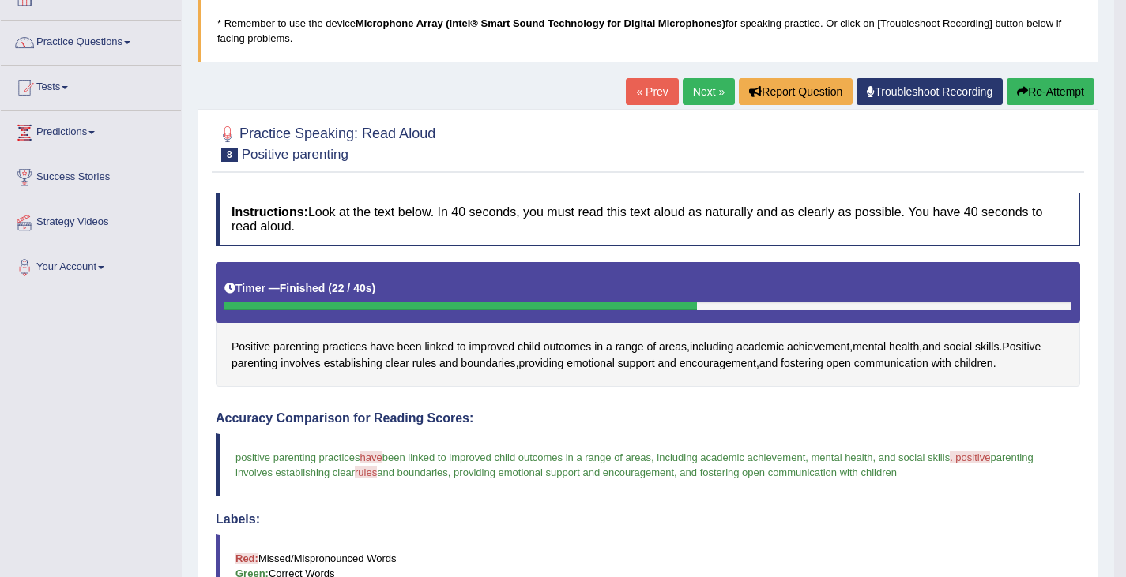
scroll to position [103, 0]
